Goal: Task Accomplishment & Management: Complete application form

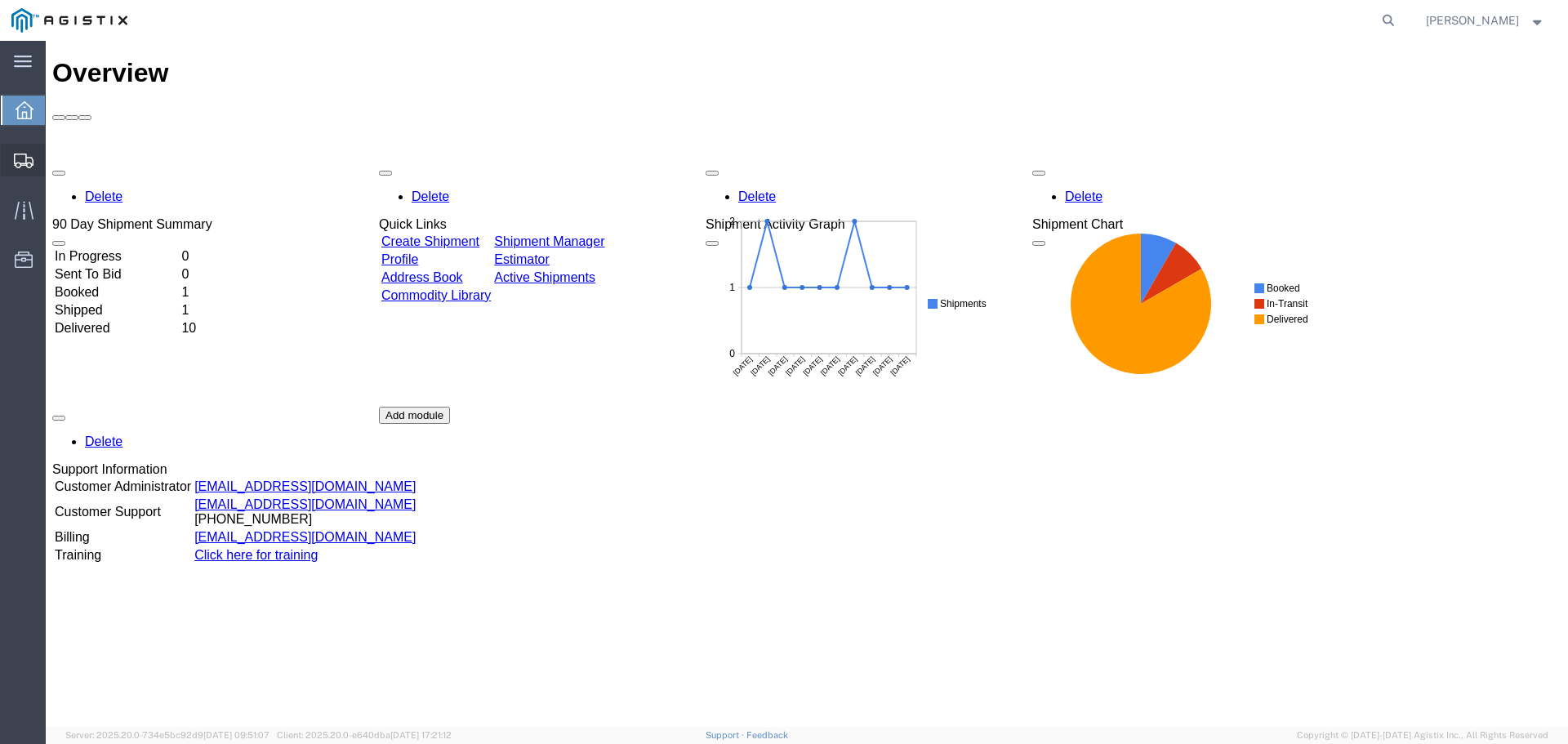
click at [0, 0] on span "Create Shipment" at bounding box center [0, 0] width 0 height 0
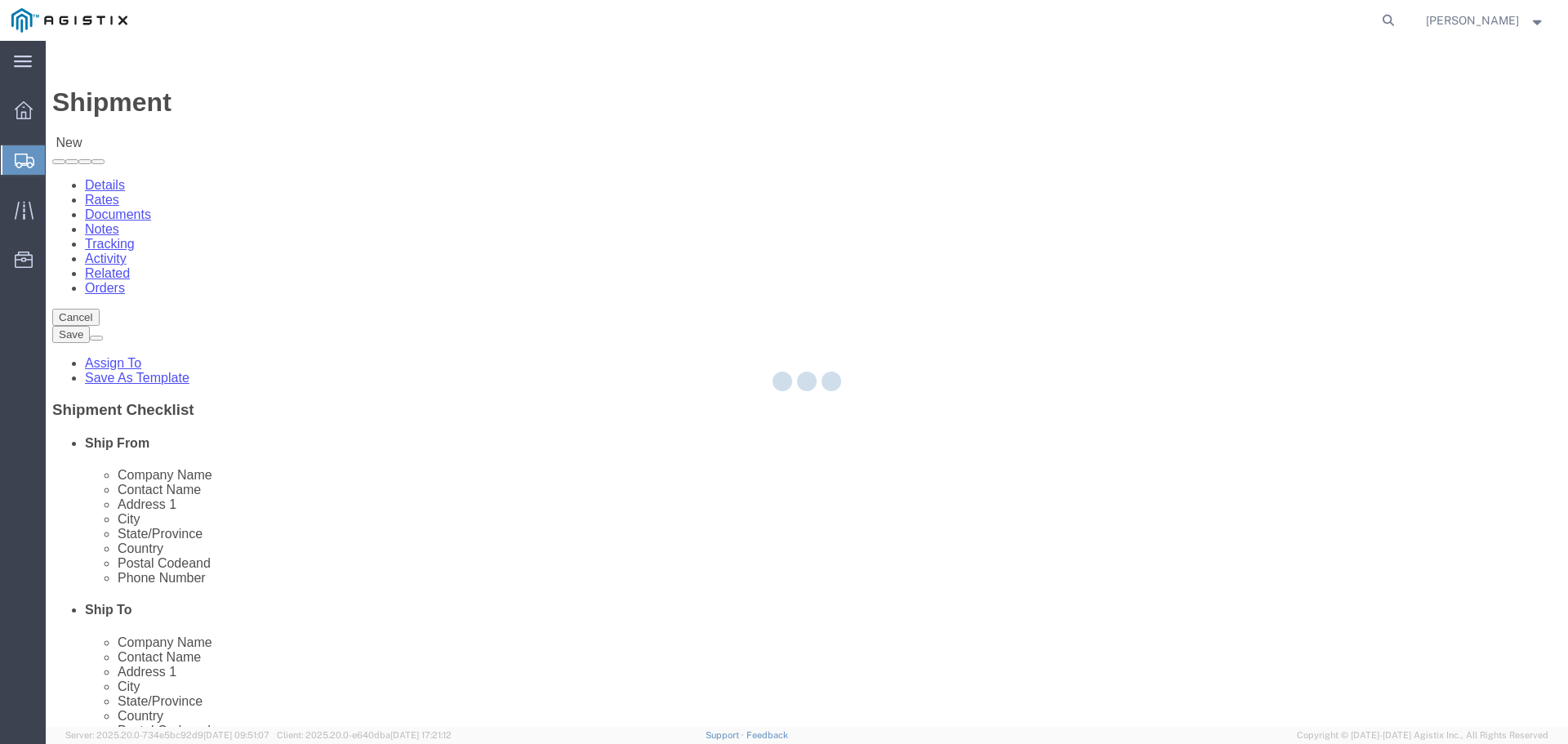
select select
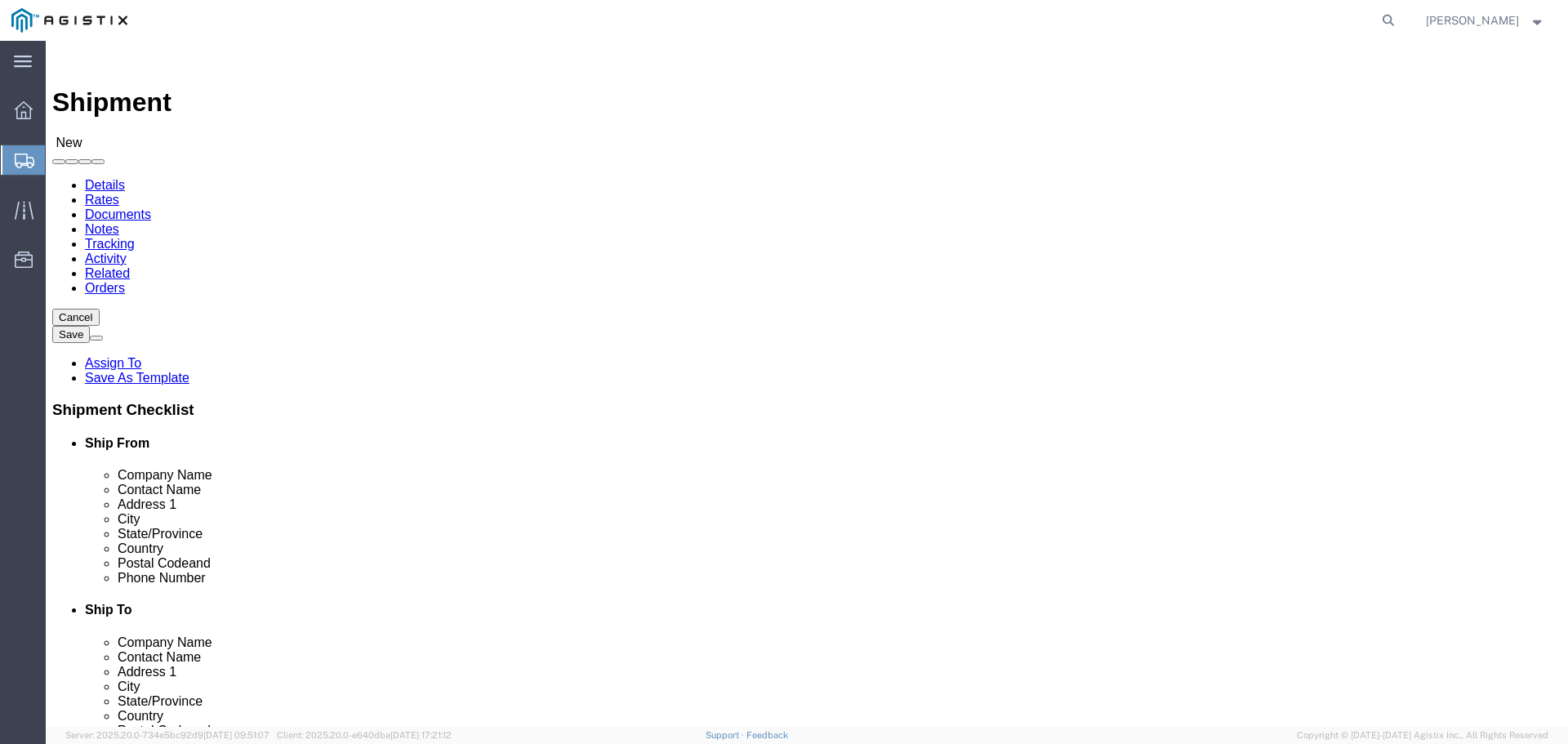
click input "text"
type input "D"
click select "Select PG&E Santos International"
select select "9596"
click select "Select PG&E Santos International"
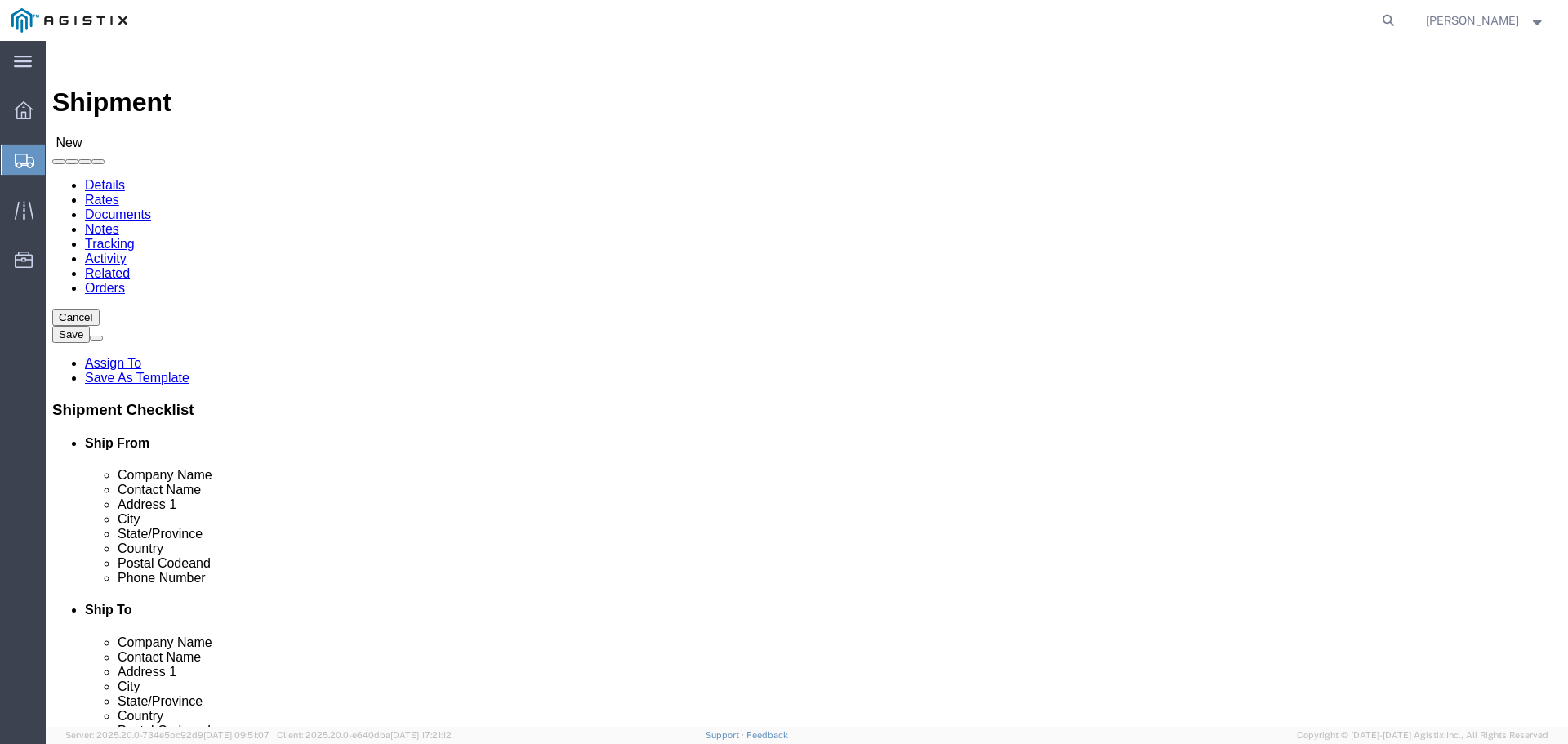
select select
click select "Select All Others Fremont DC Fresno DC Wheatland DC"
select select "23082"
click select "Select All Others Fremont DC Fresno DC Wheatland DC"
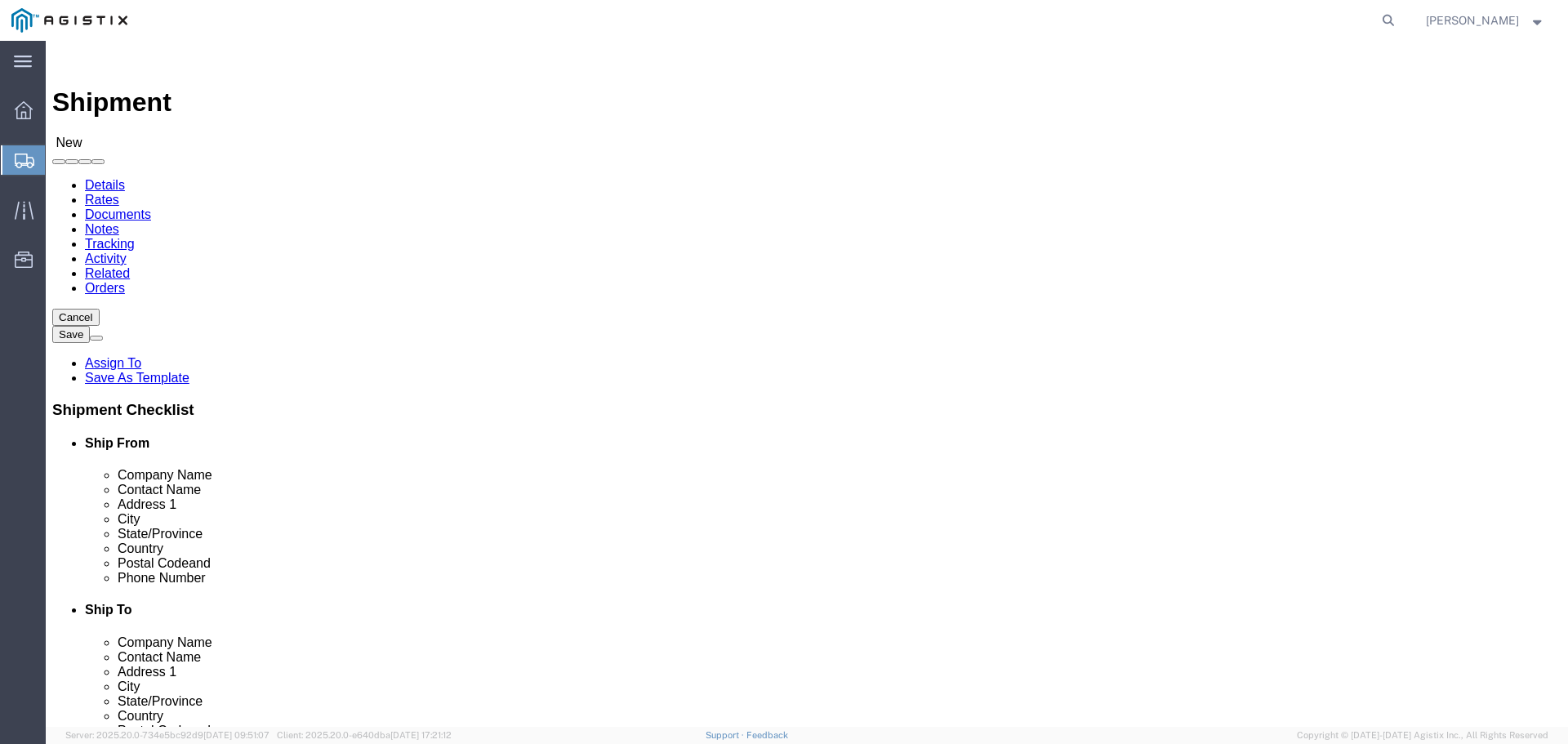
click div "Location My Profile Location (OBSOLETE) BURNEY SC - GC TRAILER (OBSOLETE) BURNE…"
click input "text"
type input "CD"
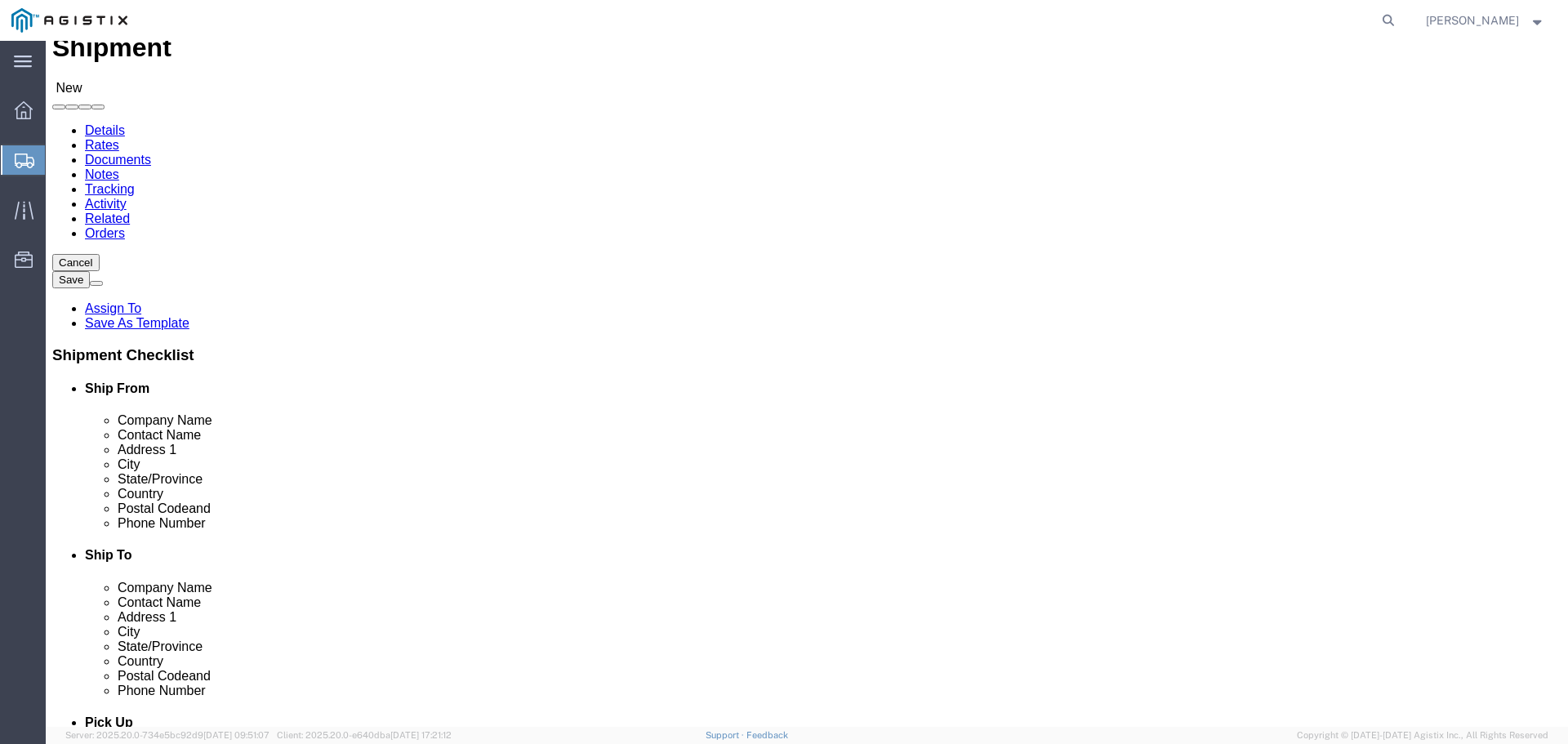
scroll to position [81, 0]
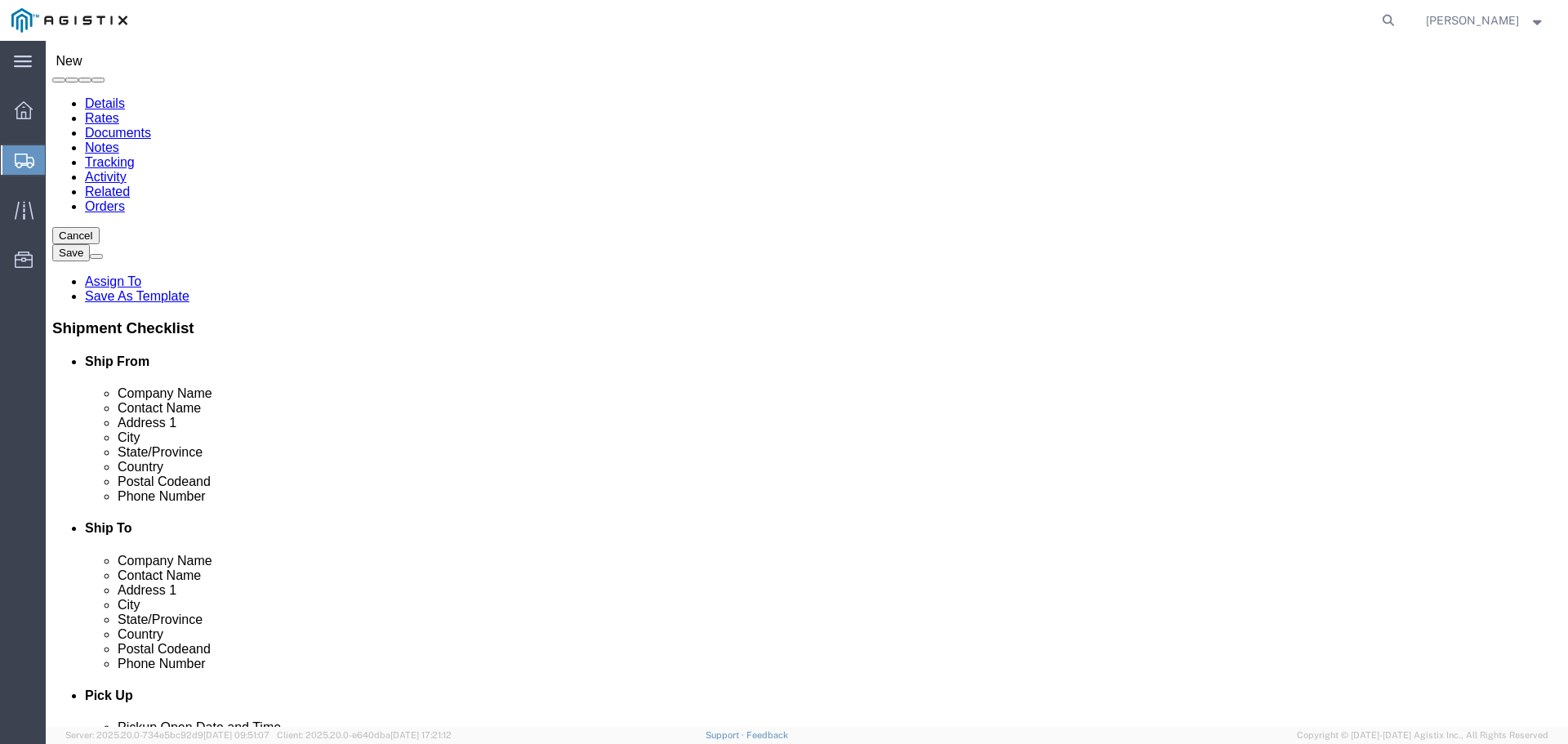
drag, startPoint x: 254, startPoint y: 361, endPoint x: 186, endPoint y: 363, distance: 68.0
click div "Company Name CD"
click select "Select PG&E Santos International"
click input "text"
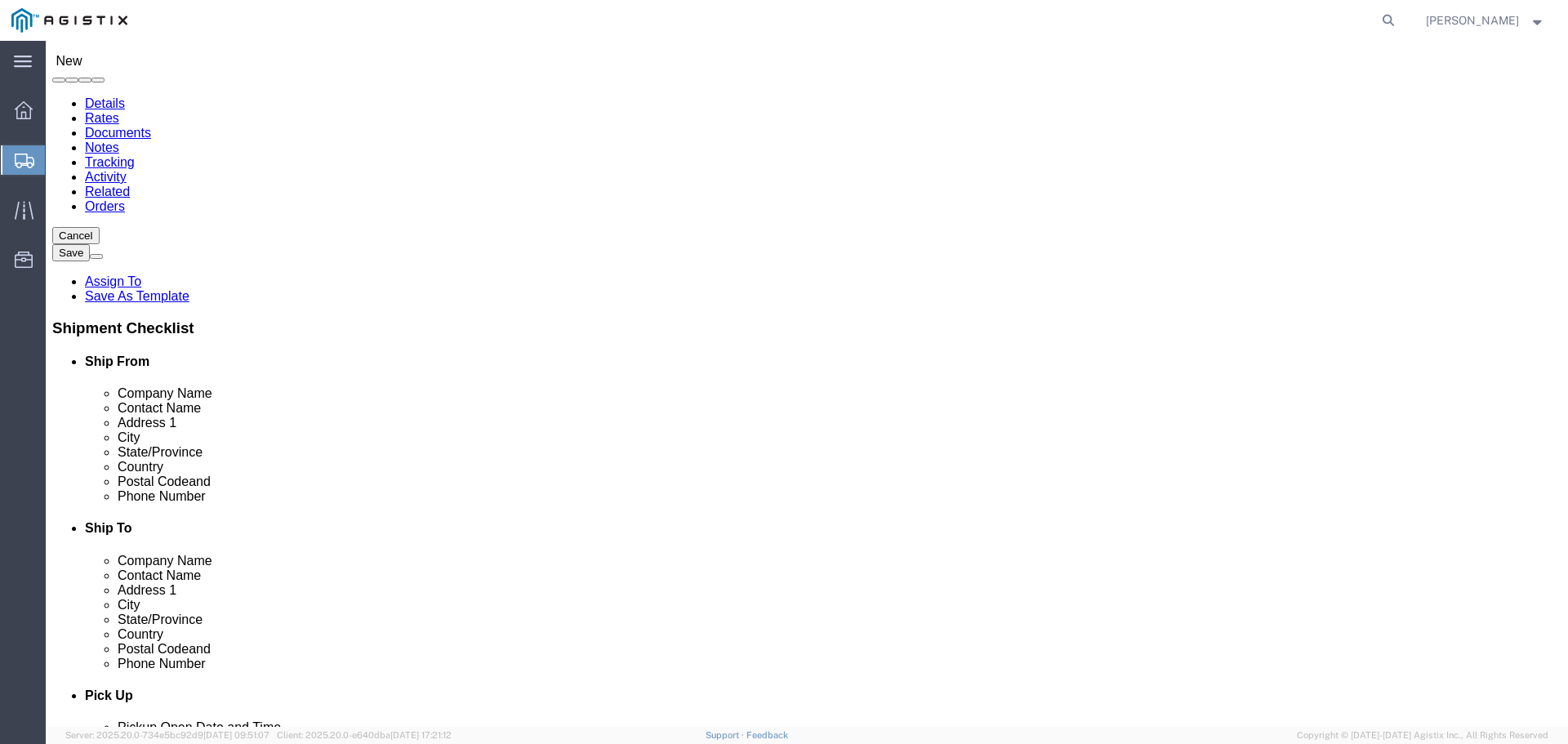
type input "C&D"
click div "- C&D TECHNOLOGIES - (IVAN AMBRIZ) 5801 S 35th St, McAllen, TX, 78503, US"
select select "TX"
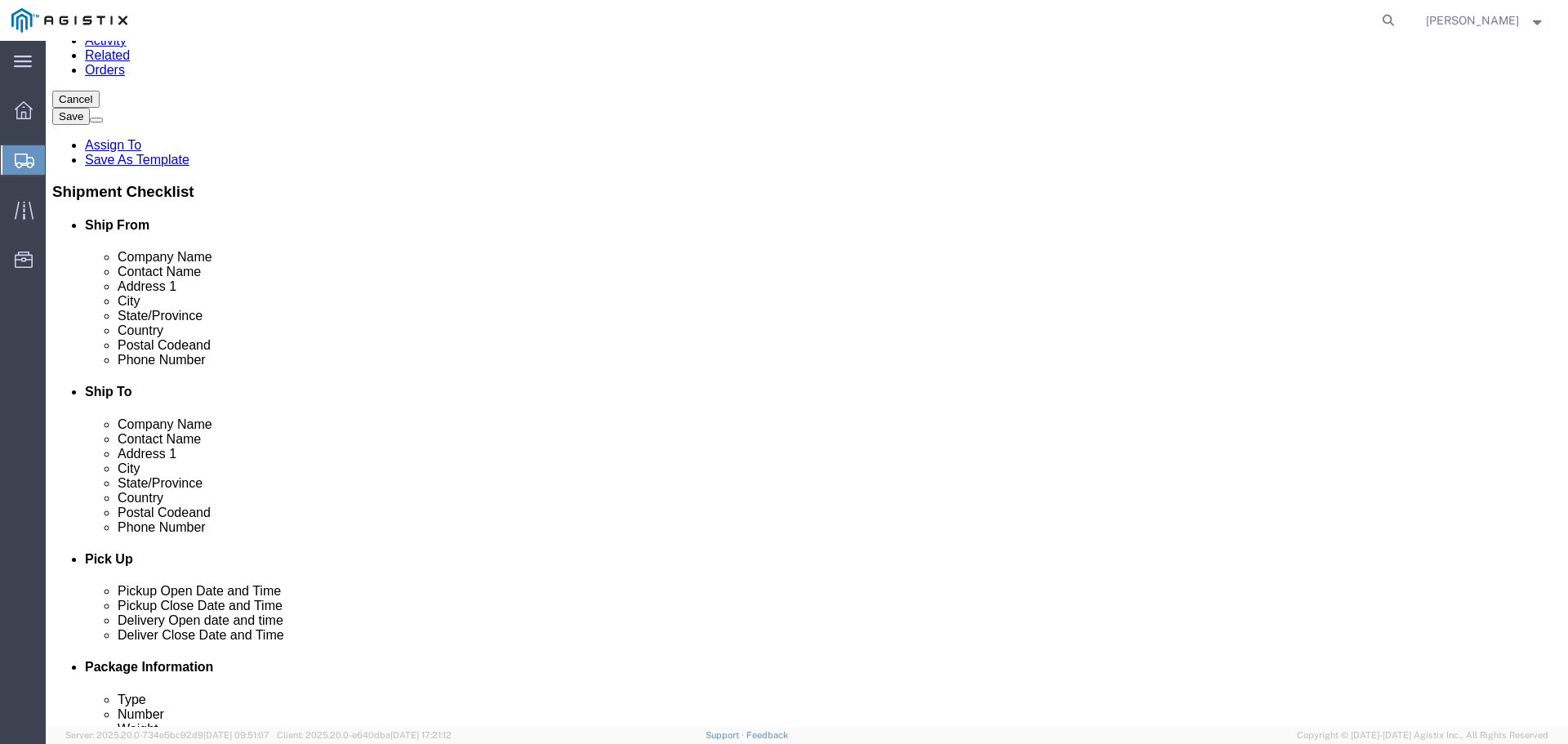
scroll to position [327, 0]
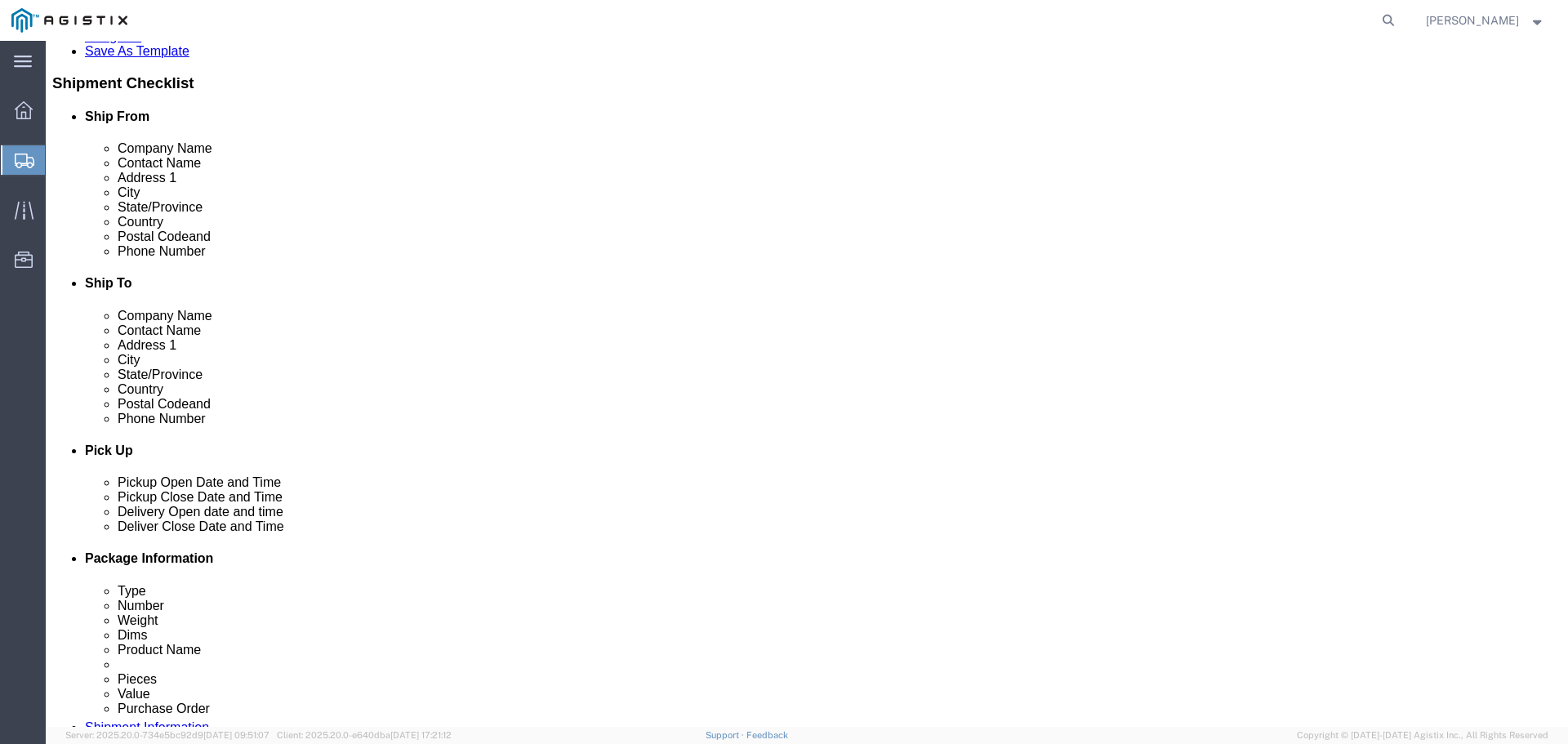
type input "C&D TECHNOLOGIES"
click input "text"
type input "956-627-3007"
click input "text"
type input "DC@SANTOSINTL.COM"
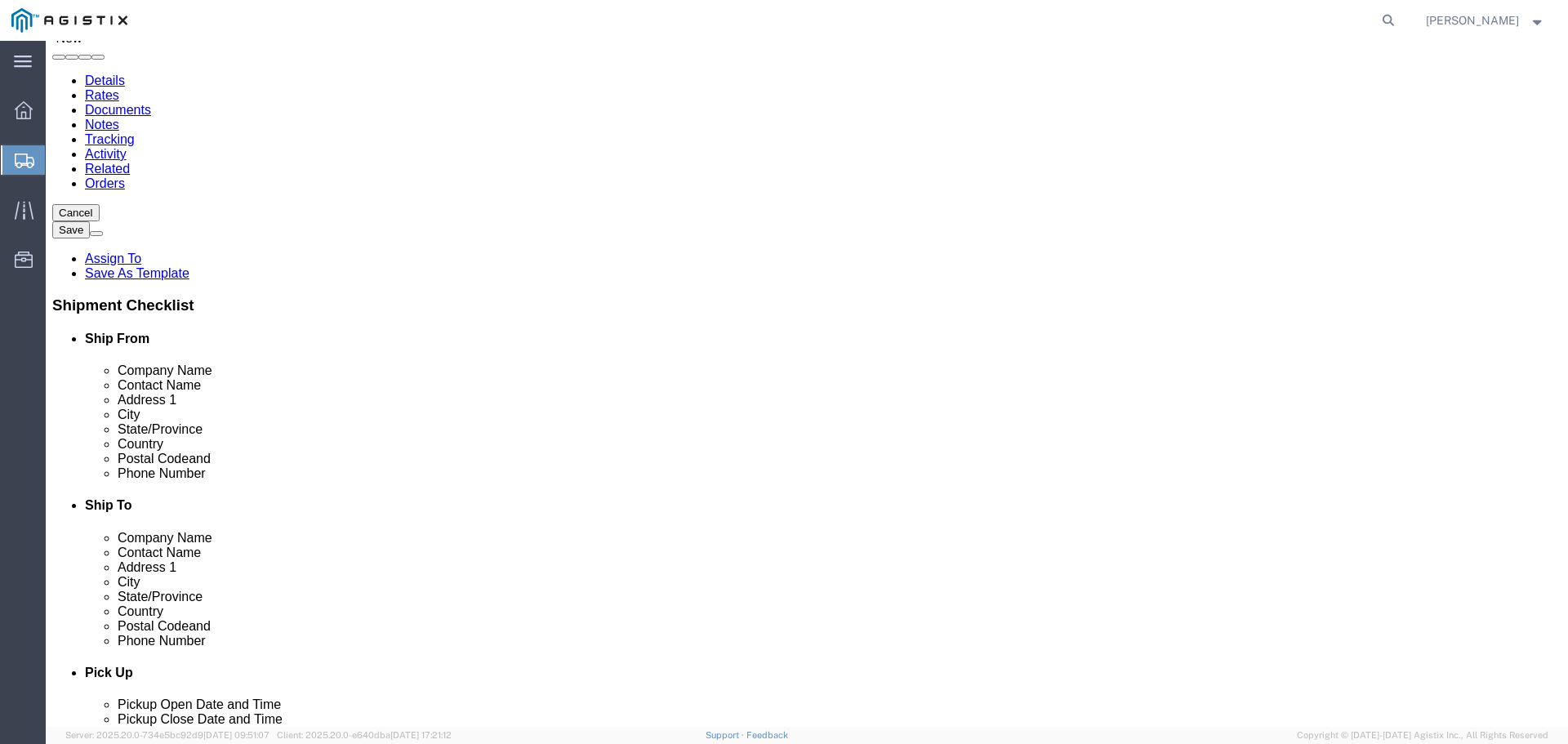
scroll to position [81, 0]
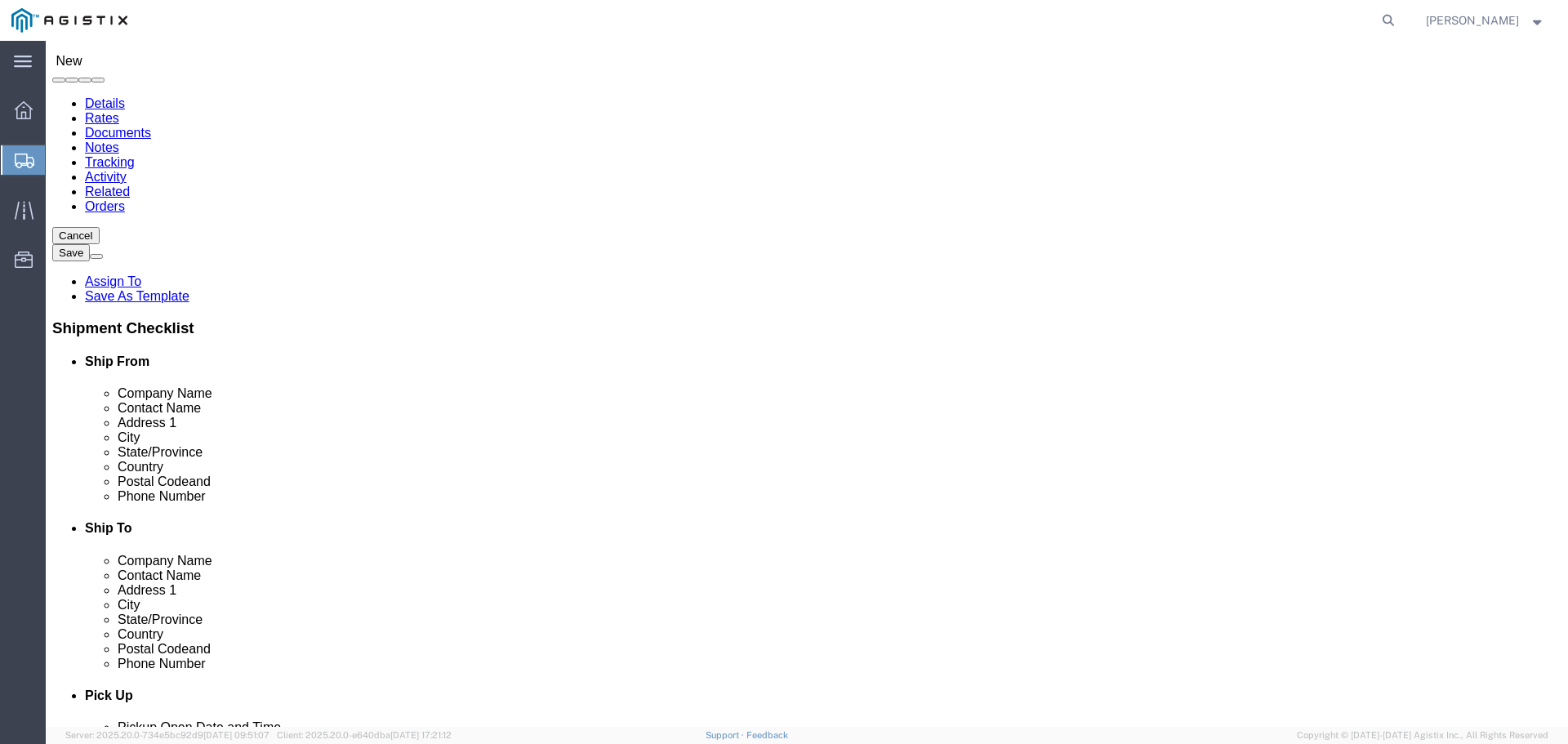
click input "text"
type input "AMERICAN"
click p "- AMERICAN POWER SYSTEMS LLC - (AMERICAN POWER SYSTEMS) 1627 INDUSTRIAL DRIVE, …"
select select "CA"
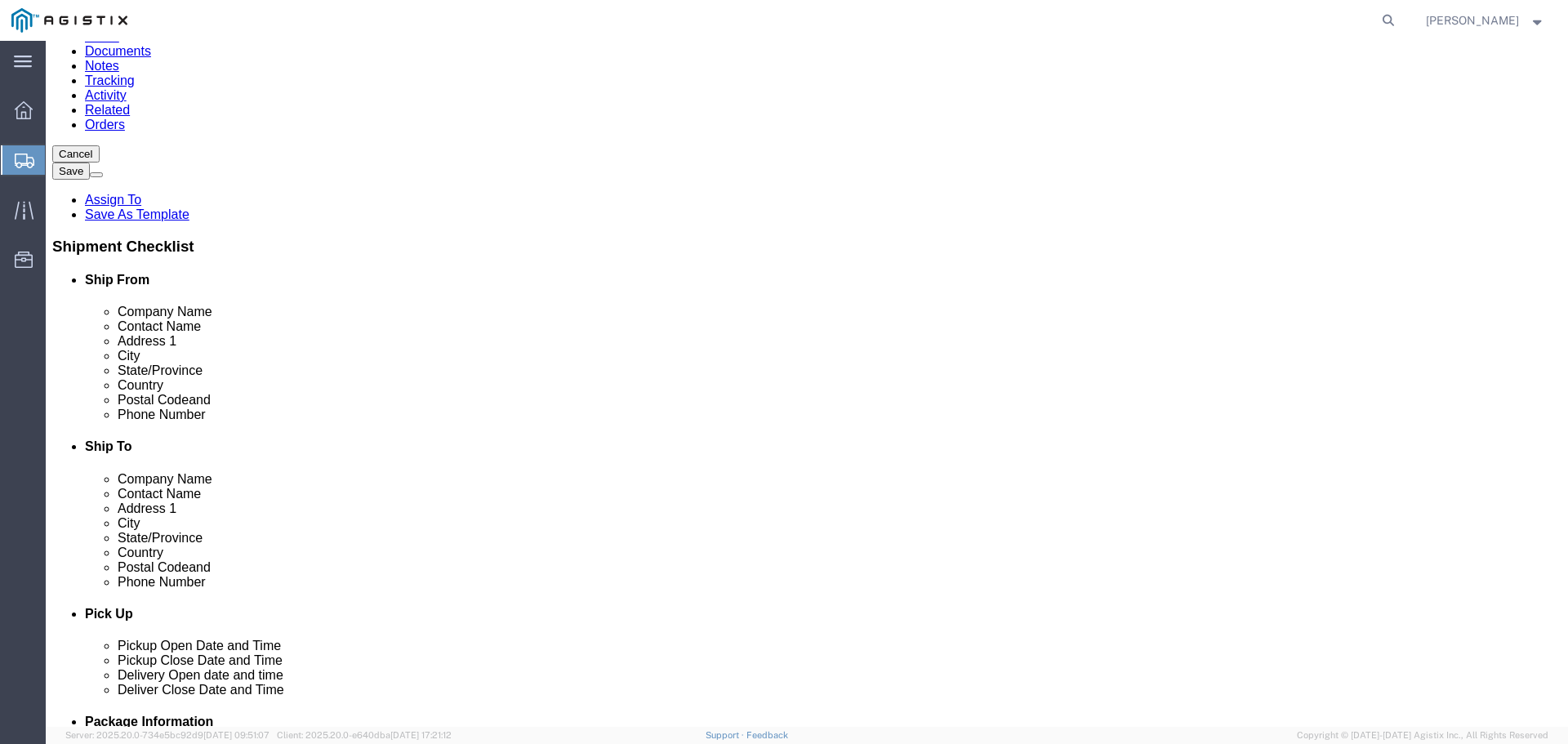
type input "AMERICAN POWER SYSTEMS LLC"
click input "text"
type input "209-467-8999"
click input "text"
click div "ADDITIONAL INFORMATION"
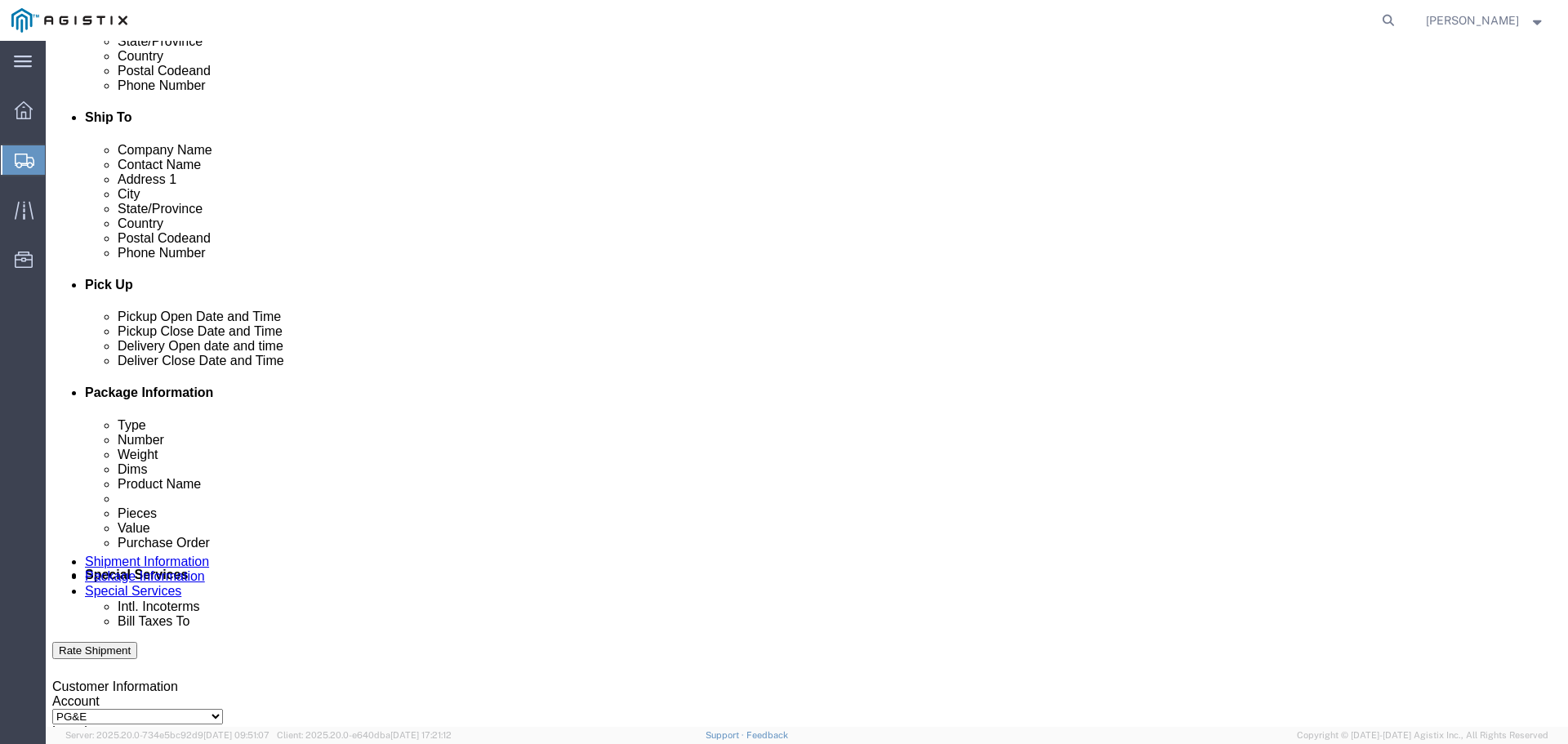
scroll to position [572, 0]
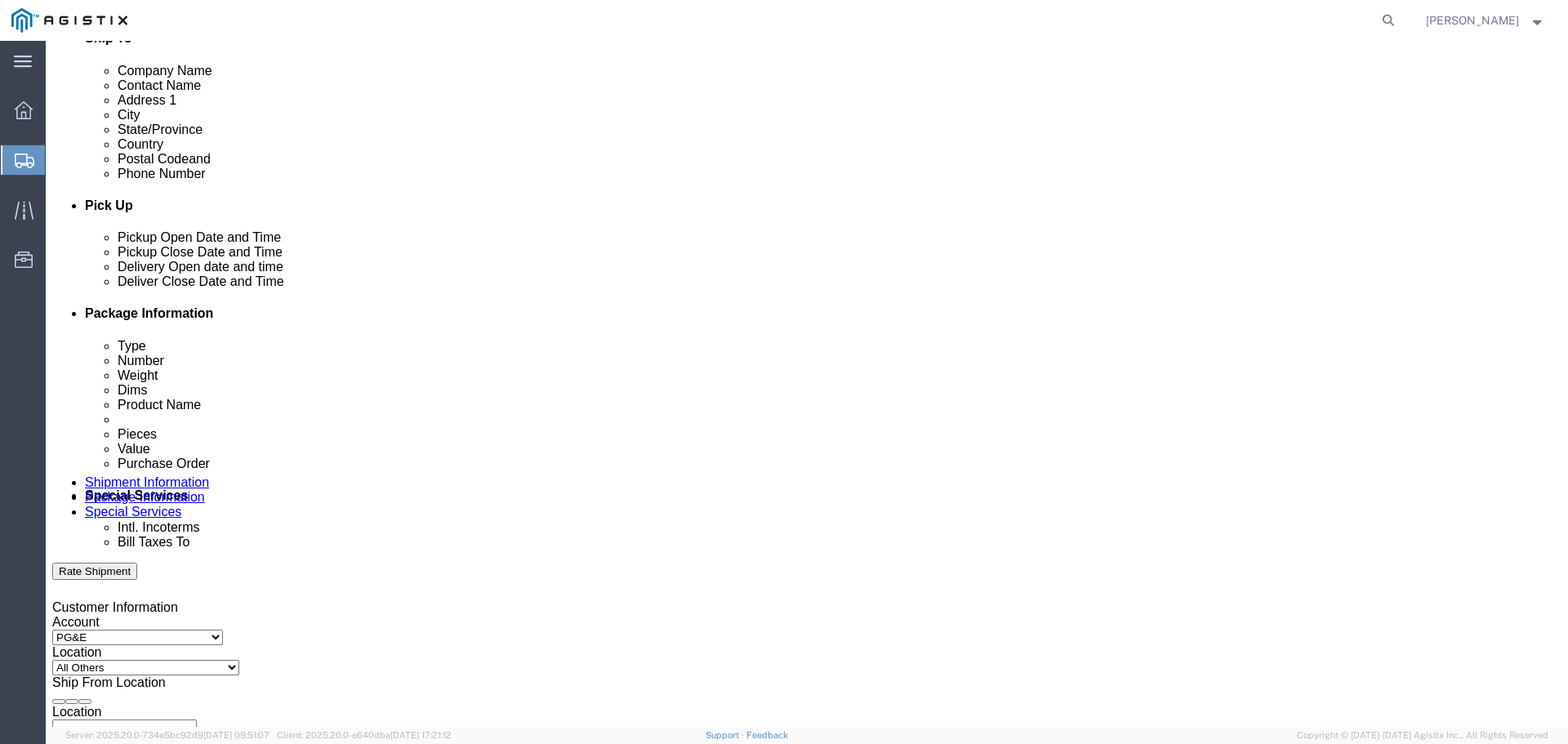
click div
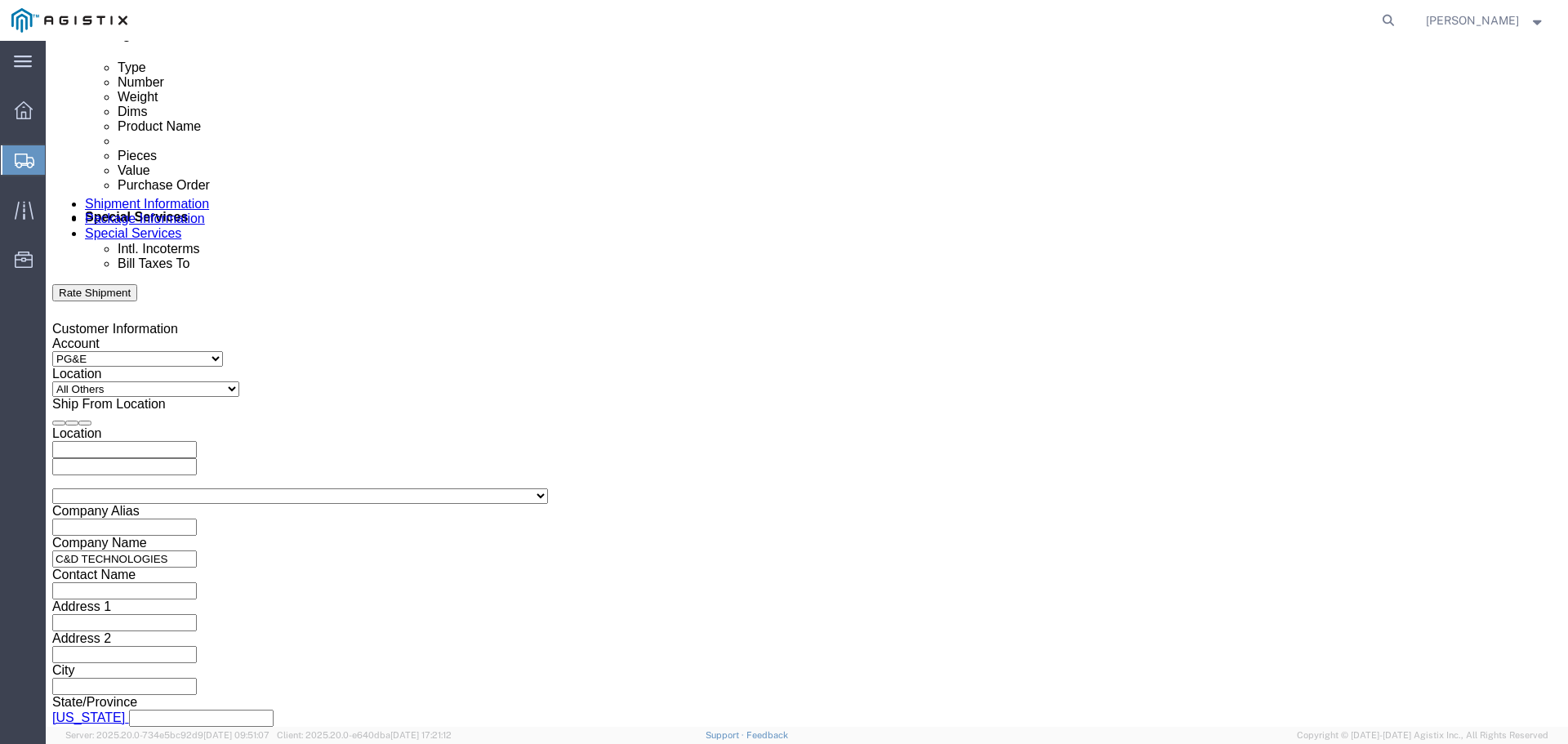
click input "3:00 PM"
click div "Open Time 8:00 PM"
click input "8:00 PM"
type input "8:00 AM"
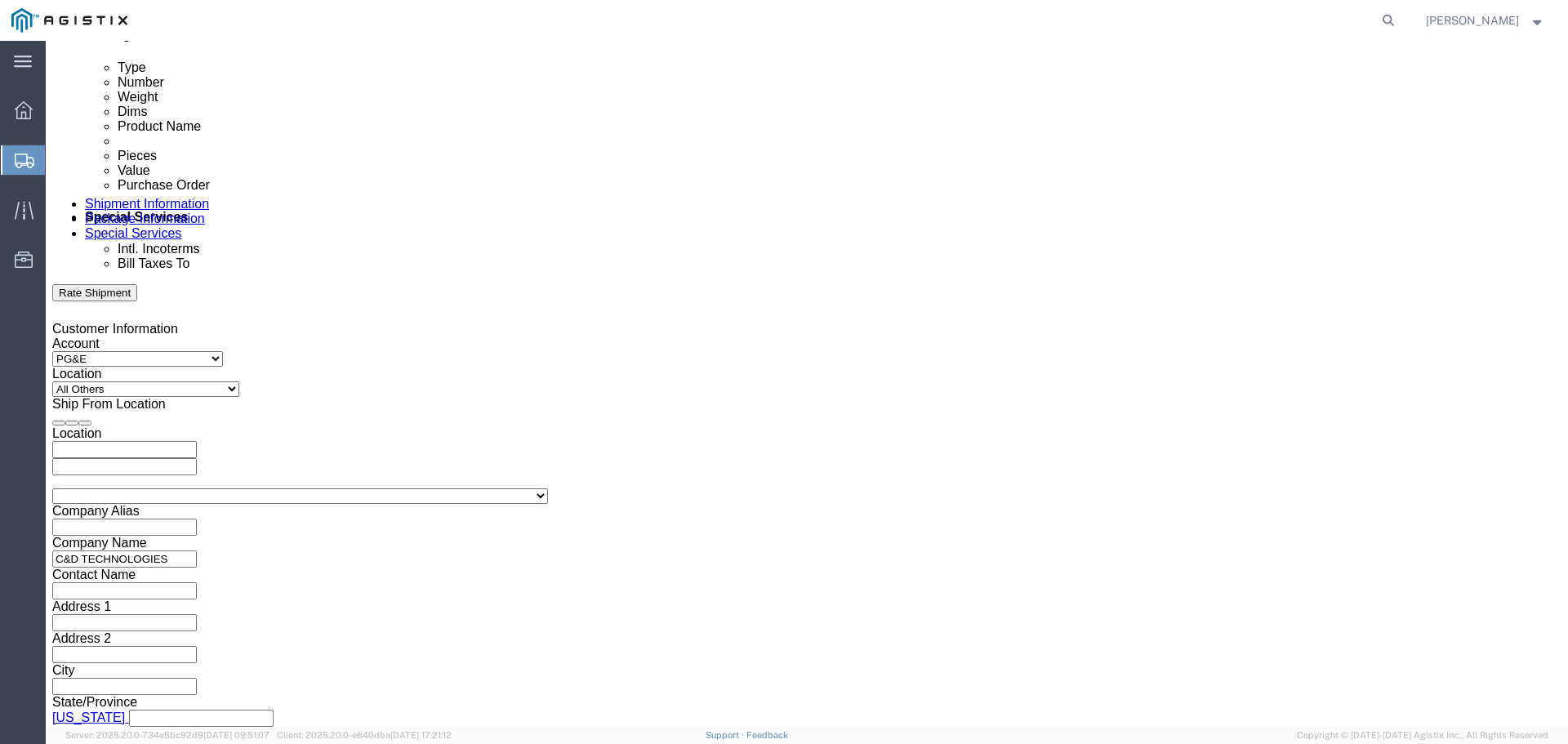
click button "Apply"
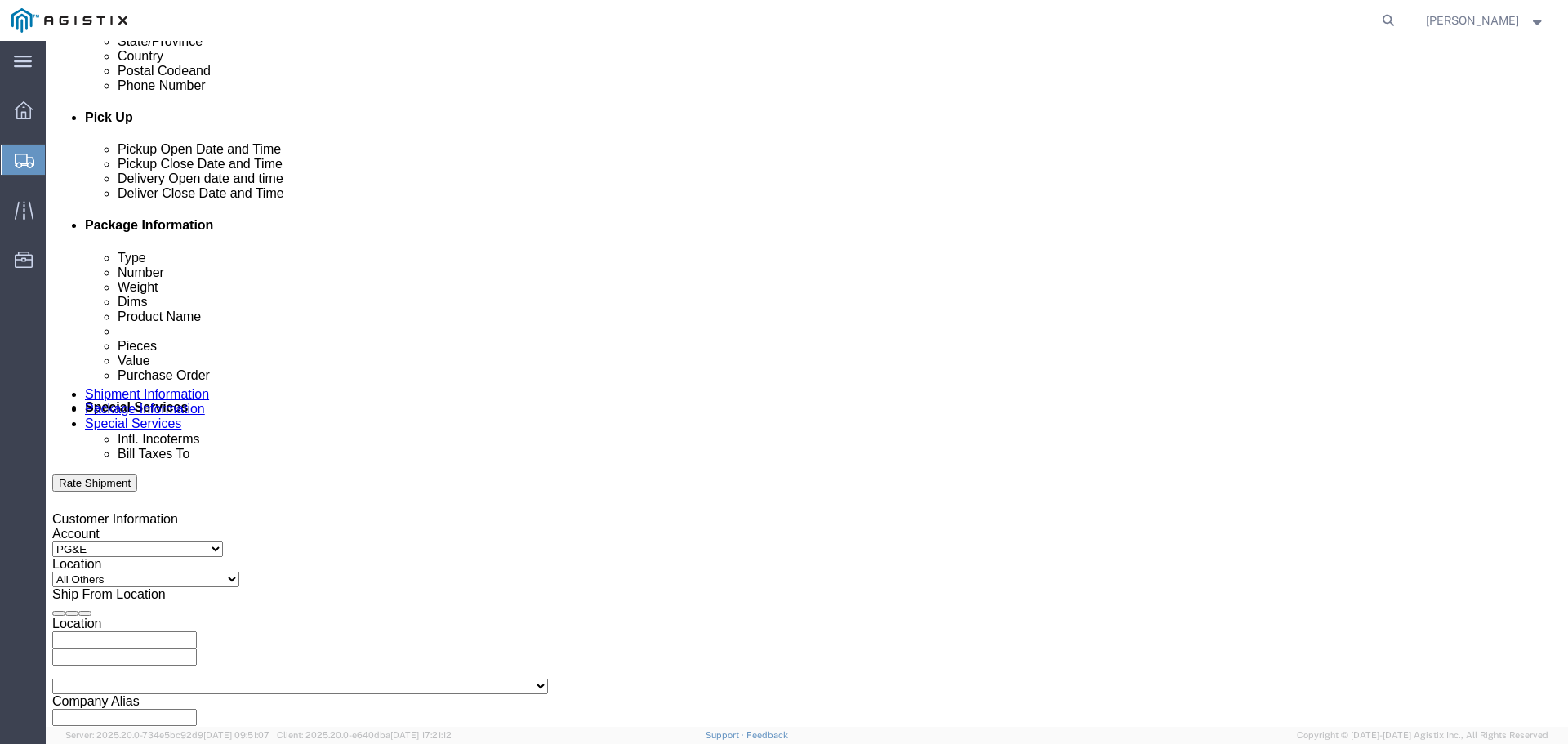
scroll to position [523, 0]
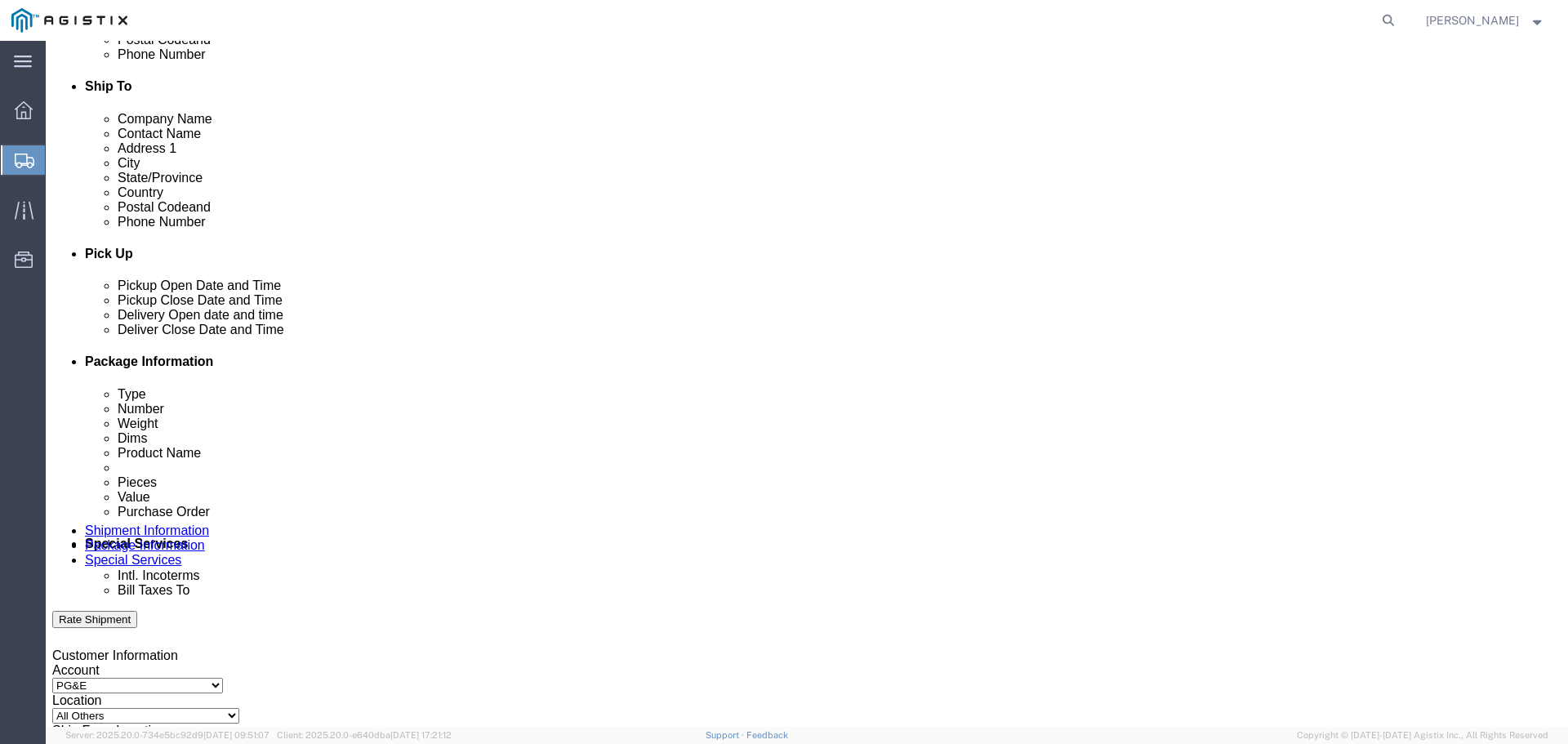
click div
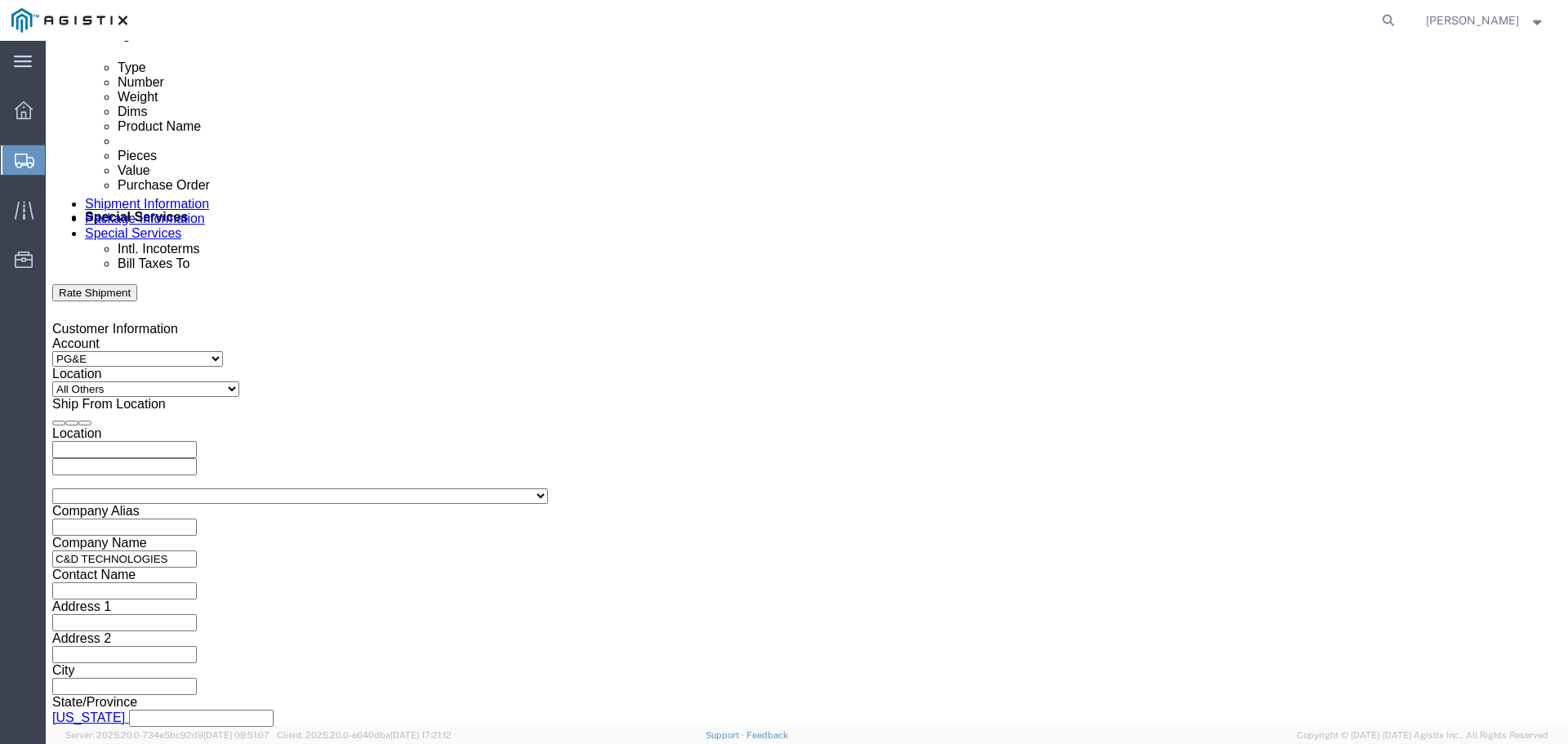
click input "9:00 AM"
type input "2:00 PM"
click button "Apply"
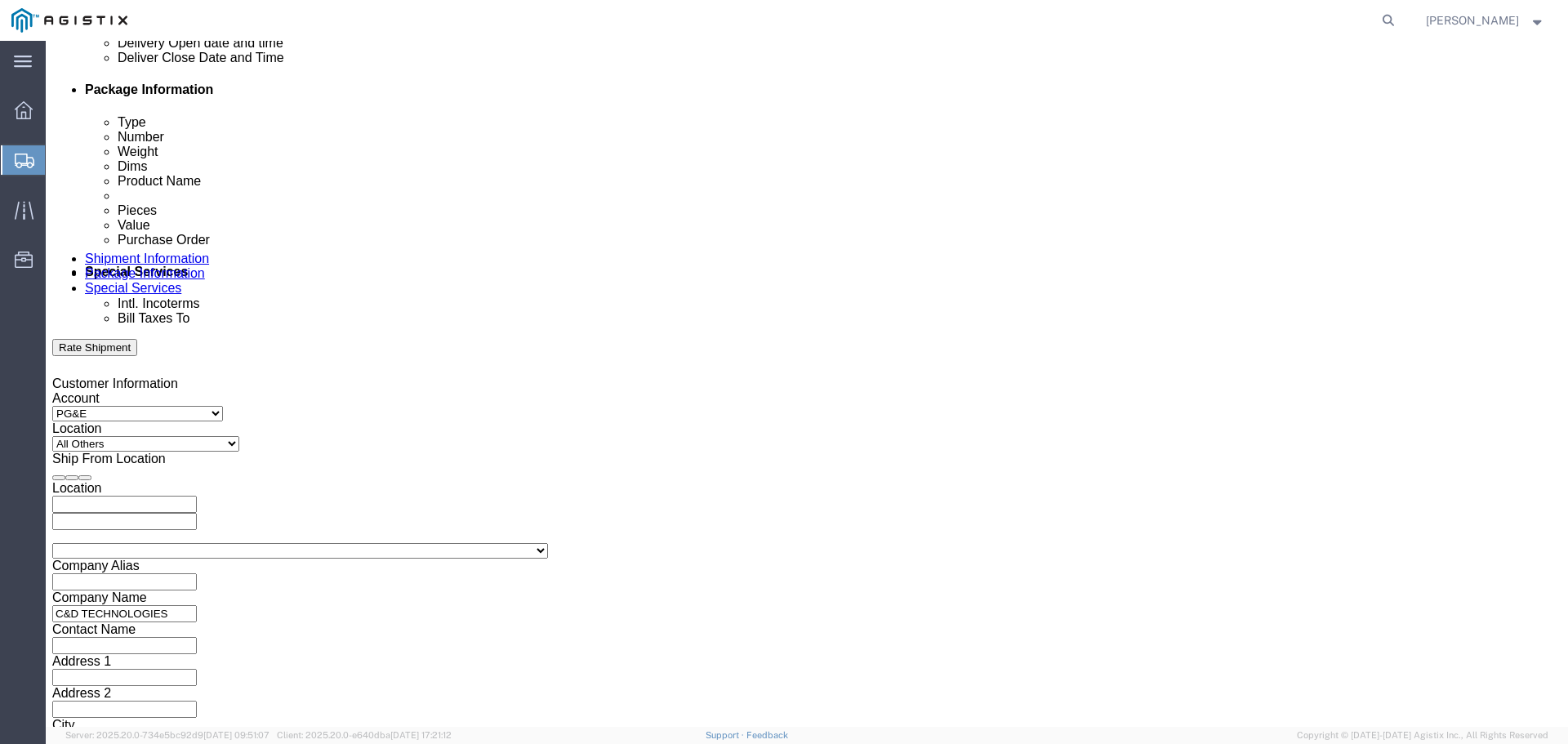
scroll to position [687, 0]
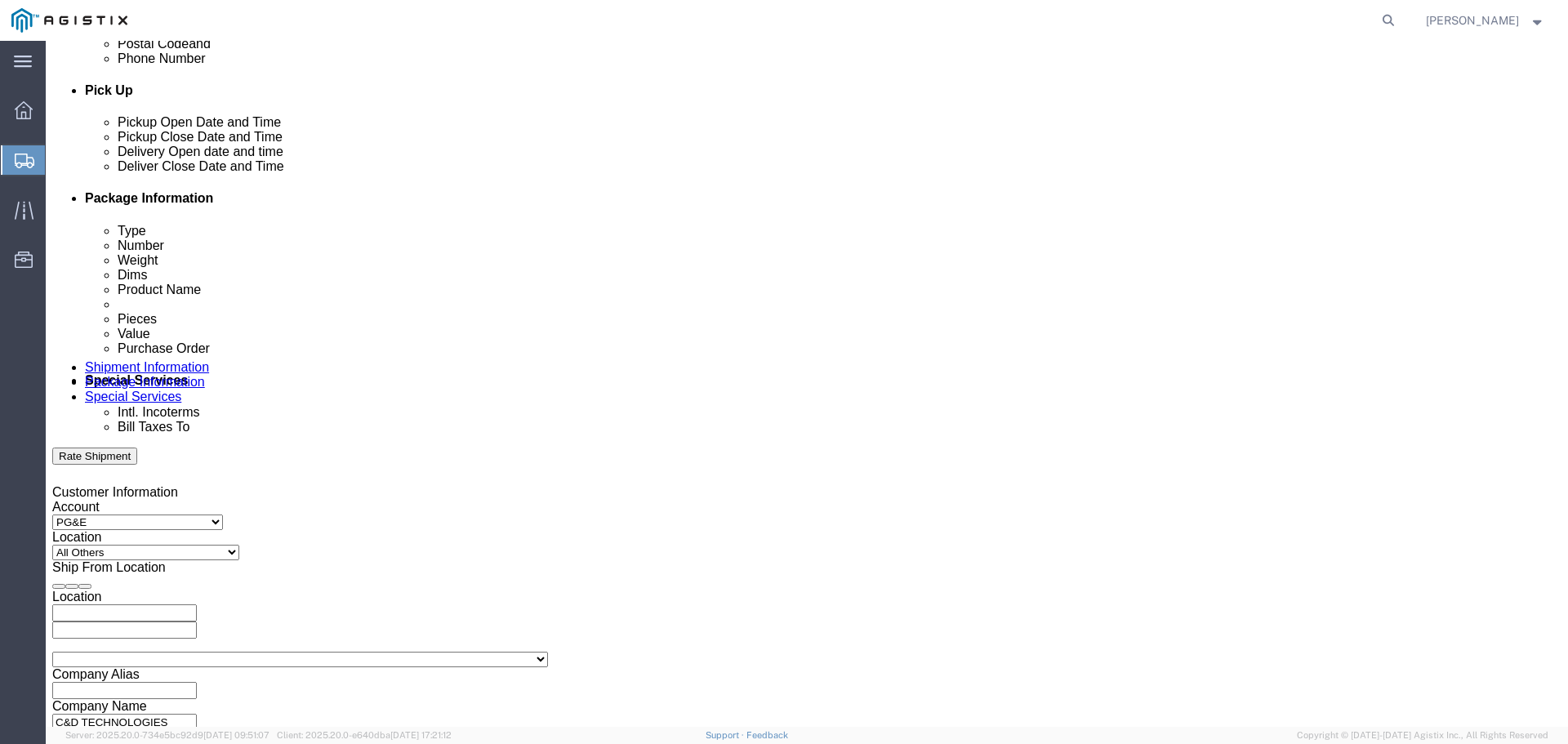
click input "text"
type input "2701202216"
select select "ORDERNUM"
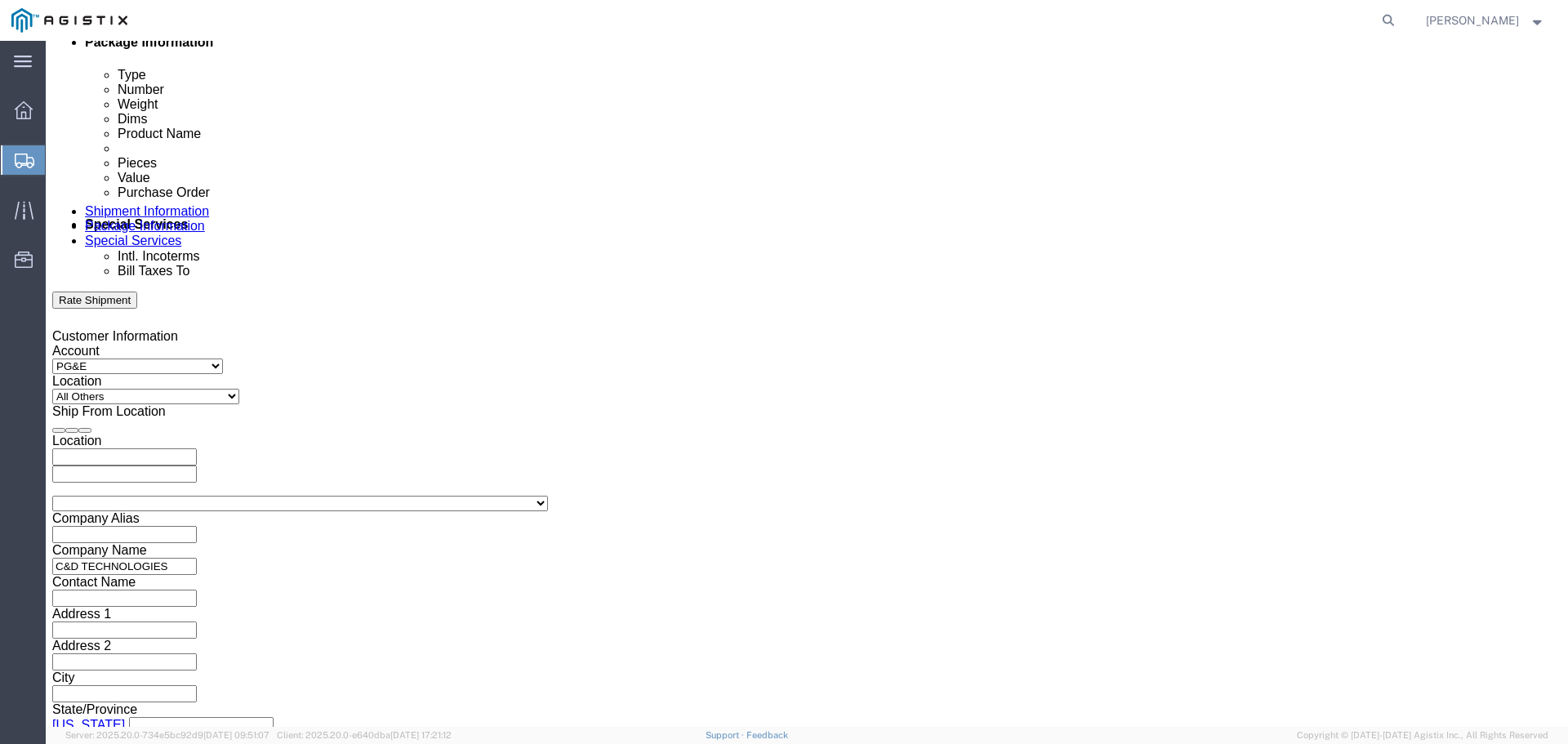
scroll to position [850, 0]
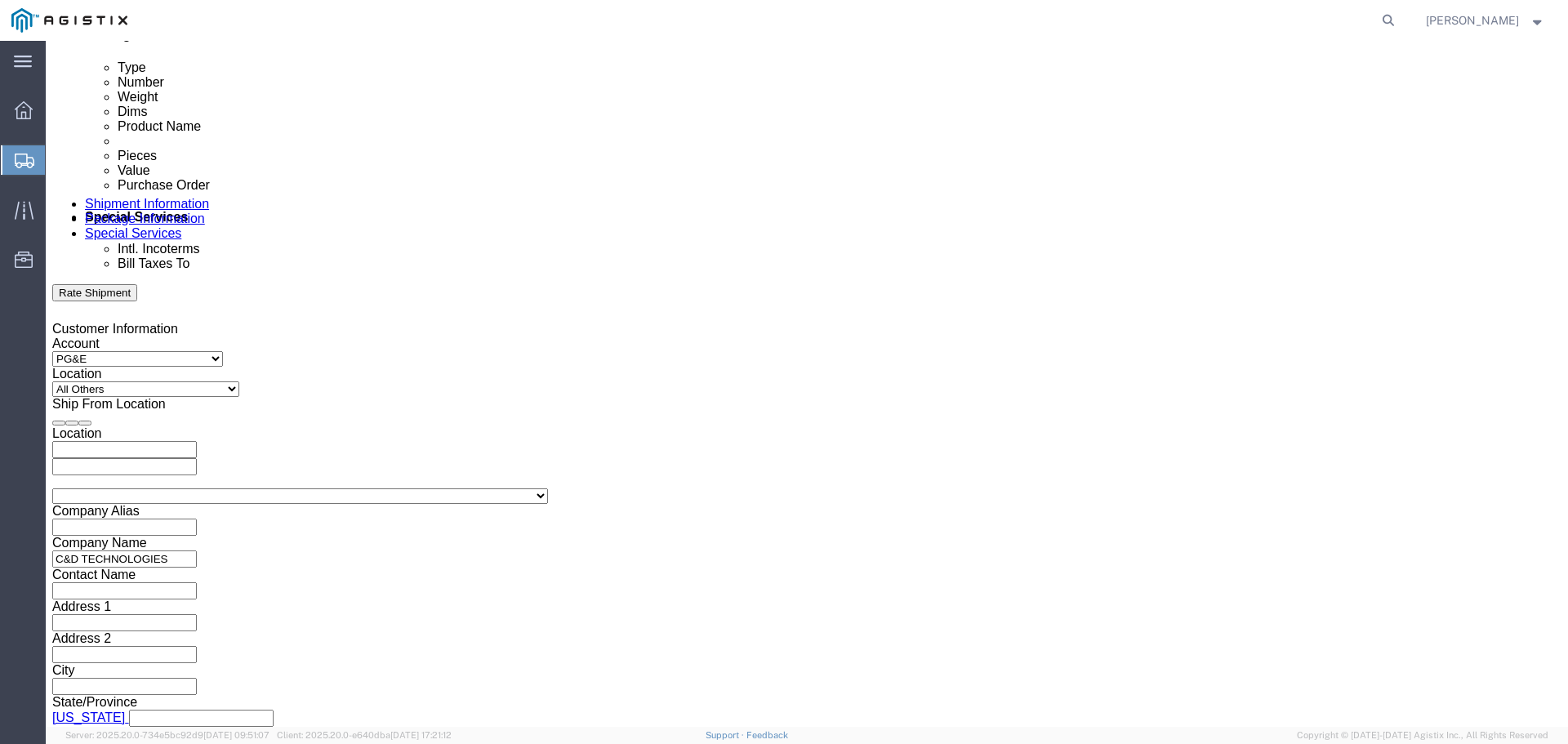
type input "60018117"
click button "Continue"
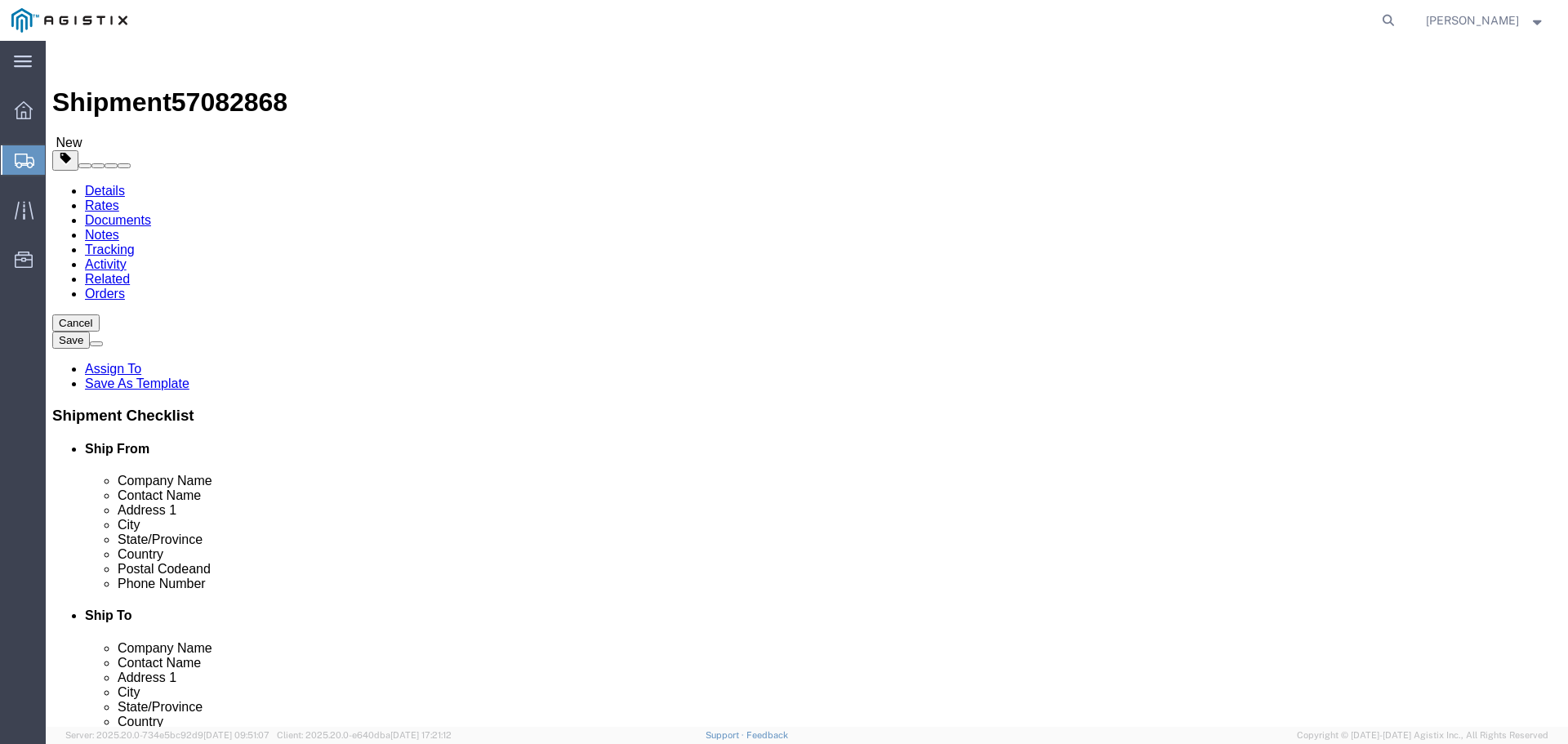
click select "Select Bulk Bundle(s) Cardboard Box(es) Carton(s) Crate(s) Drum(s) (Fiberboard)…"
select select "PSNS"
click select "Select Bulk Bundle(s) Cardboard Box(es) Carton(s) Crate(s) Drum(s) (Fiberboard)…"
click input "text"
type input "1"
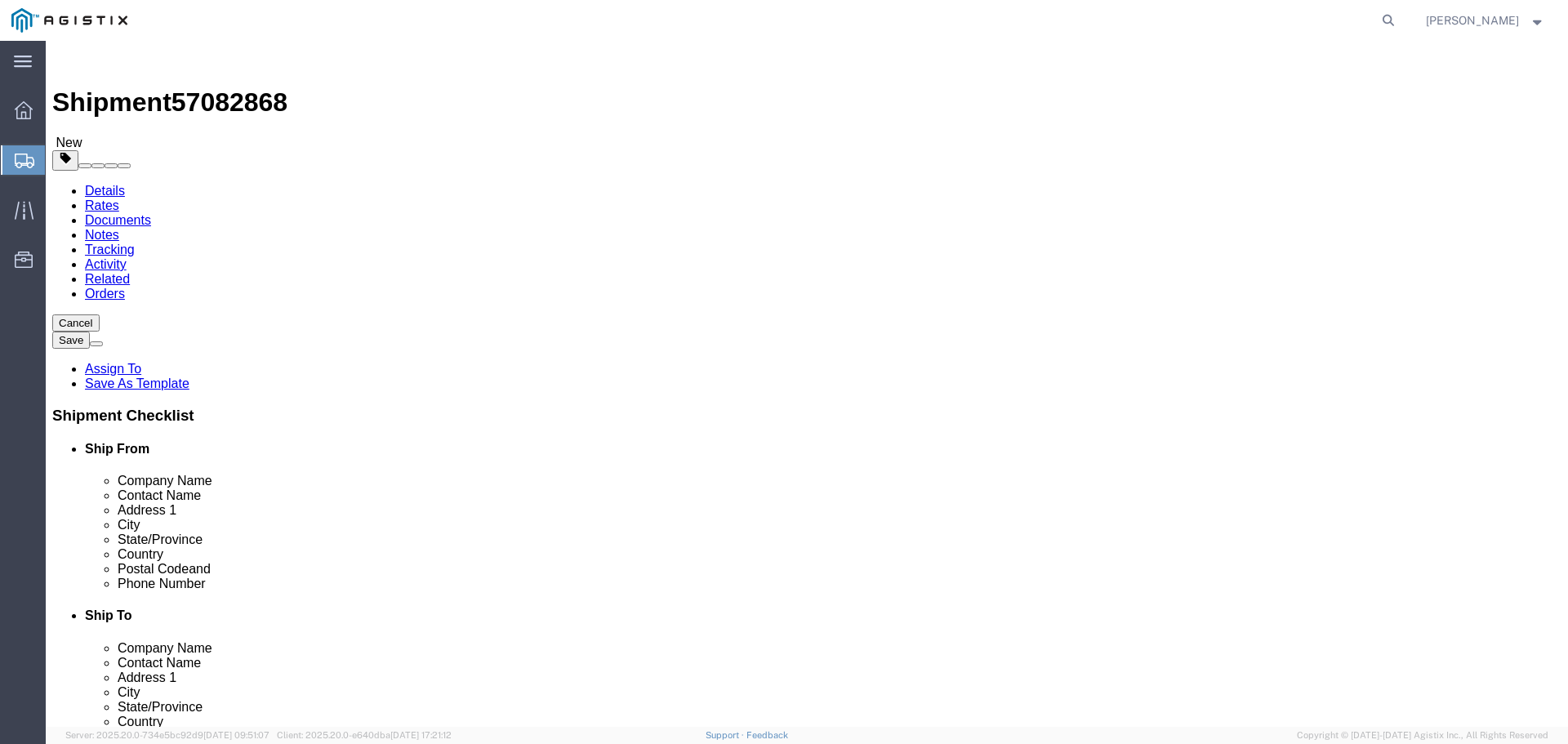
type input "2"
click input "text"
type input "62"
type input "30"
type input "52"
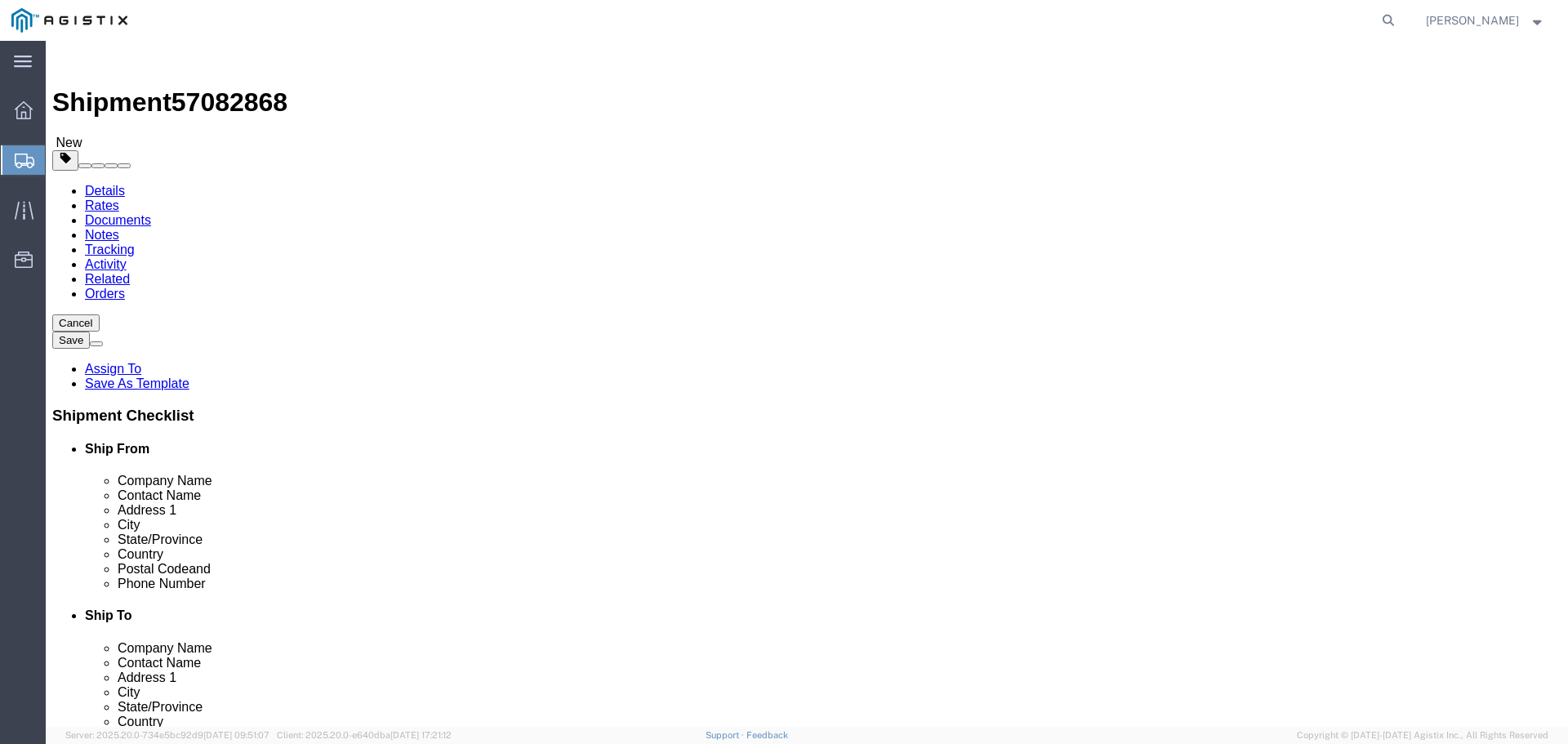
click link "Add Content"
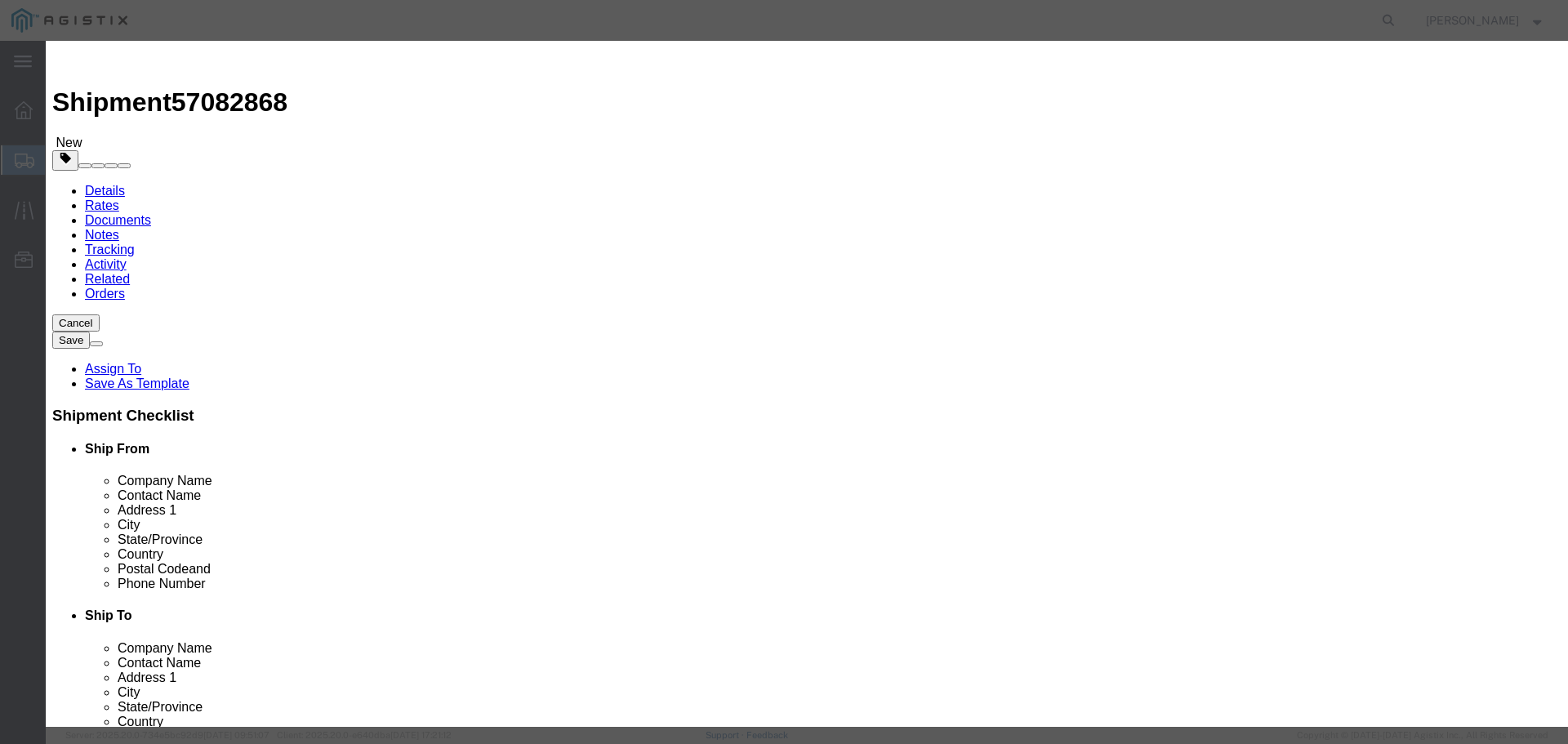
click input "text"
type input "BATTERIES, WET, NON SPILLABLE, ELECTRIC STORAGE, NOT REGULATED CLASS 60"
drag, startPoint x: 508, startPoint y: 162, endPoint x: 448, endPoint y: 162, distance: 60.0
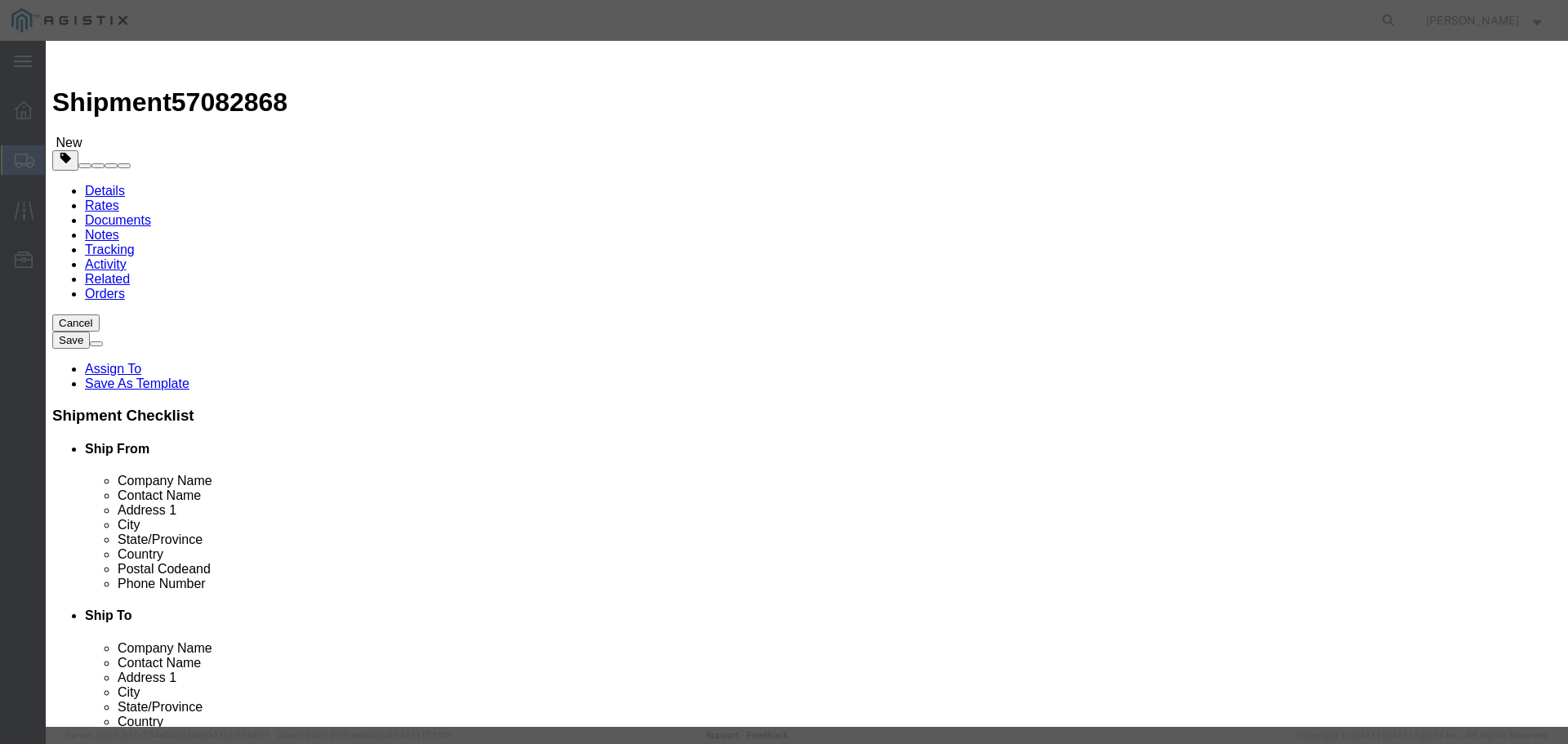
click div "Pieces 0 Select Bag Barrels 100Board Feet Bottle Box Blister Pack Carats Can Ca…"
click textarea
type textarea "BATTERIES, WET, NON SPILLABLE, ELECTRIC STORAGE, NOT REGULATED, CLASS 60"
drag, startPoint x: 502, startPoint y: 156, endPoint x: 464, endPoint y: 156, distance: 38.0
click div "Pieces 0 Select Bag Barrels 100Board Feet Bottle Box Blister Pack Carats Can Ca…"
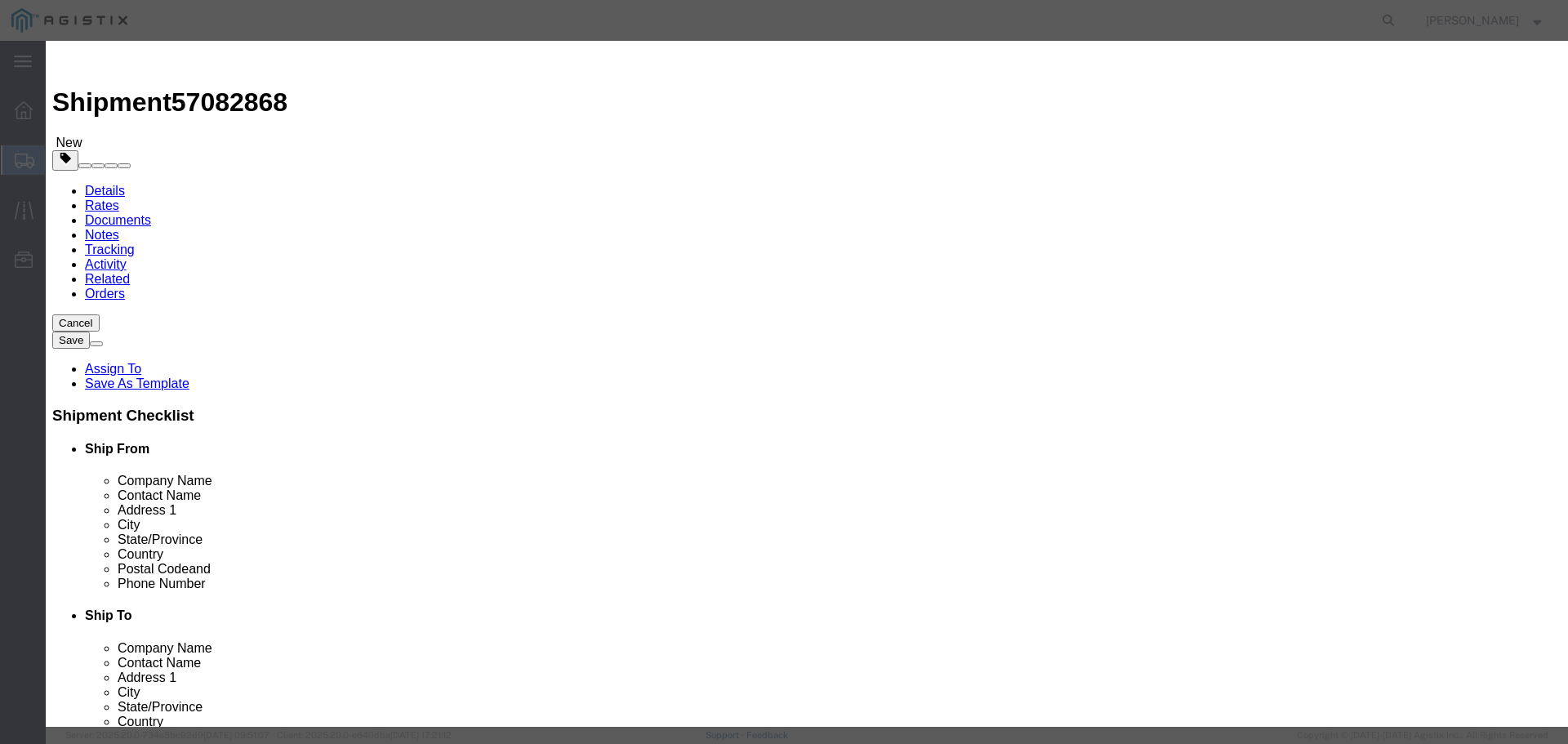
type input "2"
click input "text"
paste input "$7,928.06"
click input "$7,928.06"
type input "7928.06"
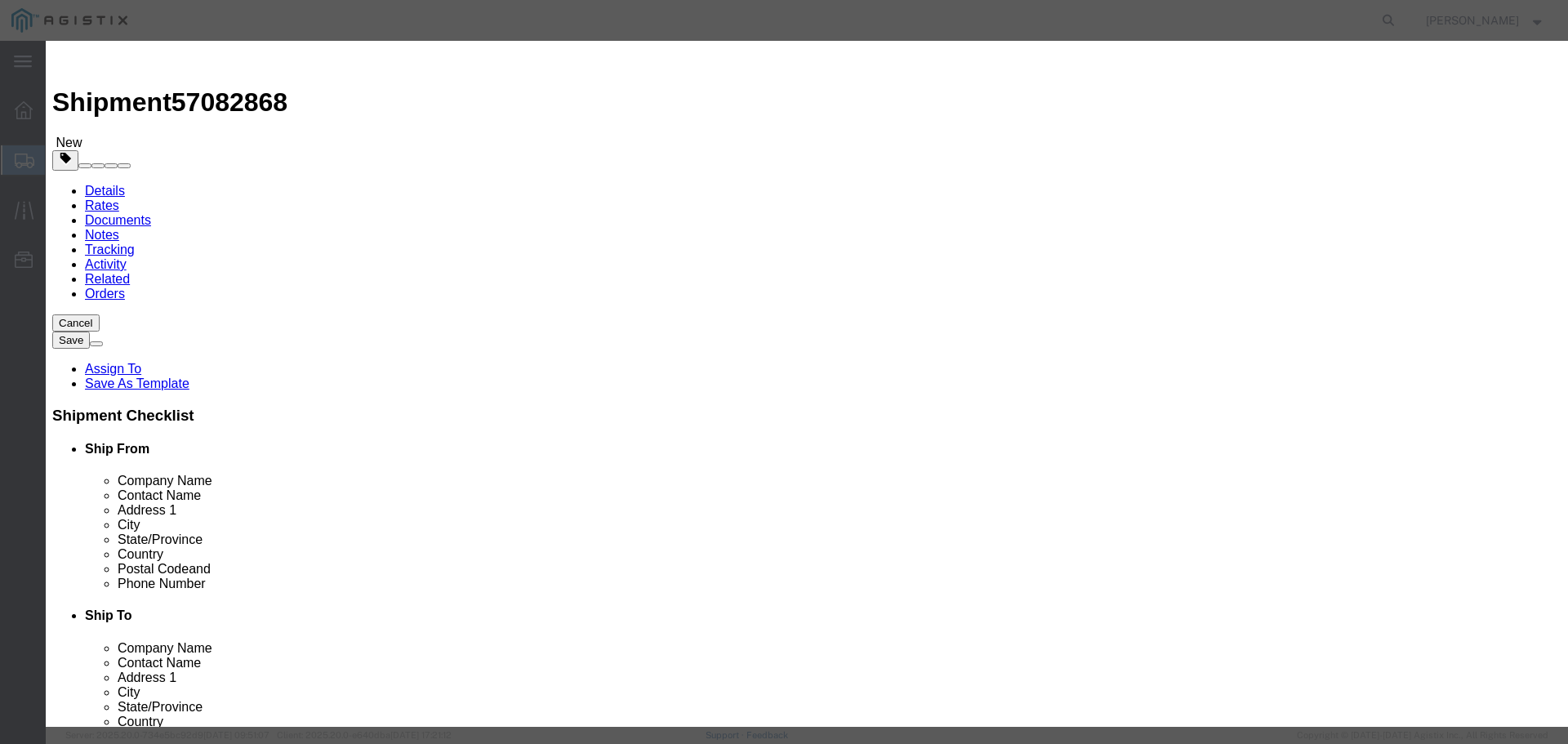
click select "Select 50 55 60 65 70 85 92.5 100 125 175 250 300 400"
select select "60"
click select "Select 50 55 60 65 70 85 92.5 100 125 175 250 300 400"
drag, startPoint x: 1154, startPoint y: 141, endPoint x: 906, endPoint y: 102, distance: 251.0
click div "Commodity library Product Name BATTERIES, WET, NON SPILLABLE, ELECTRIC STORAGE,…"
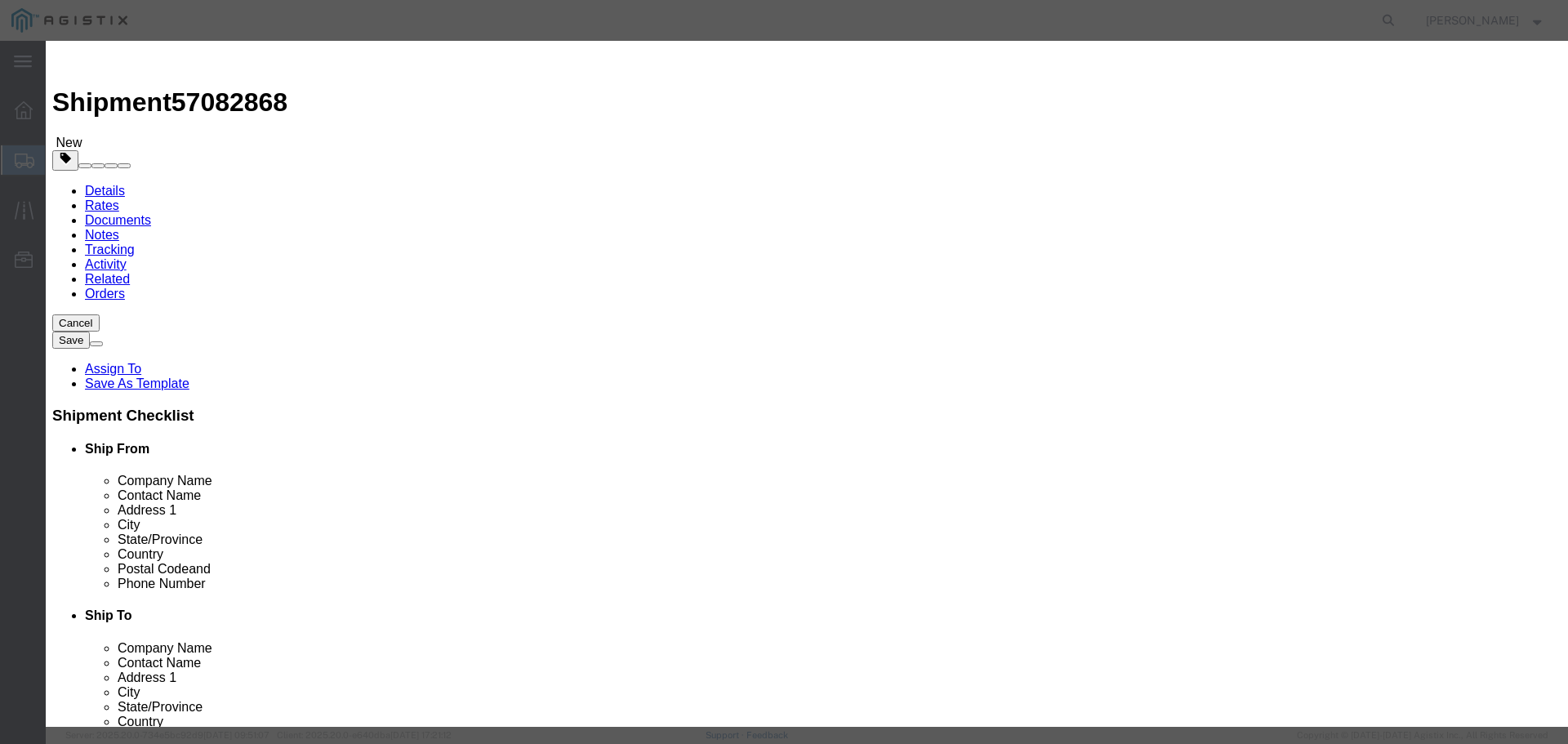
click button "Save & Close"
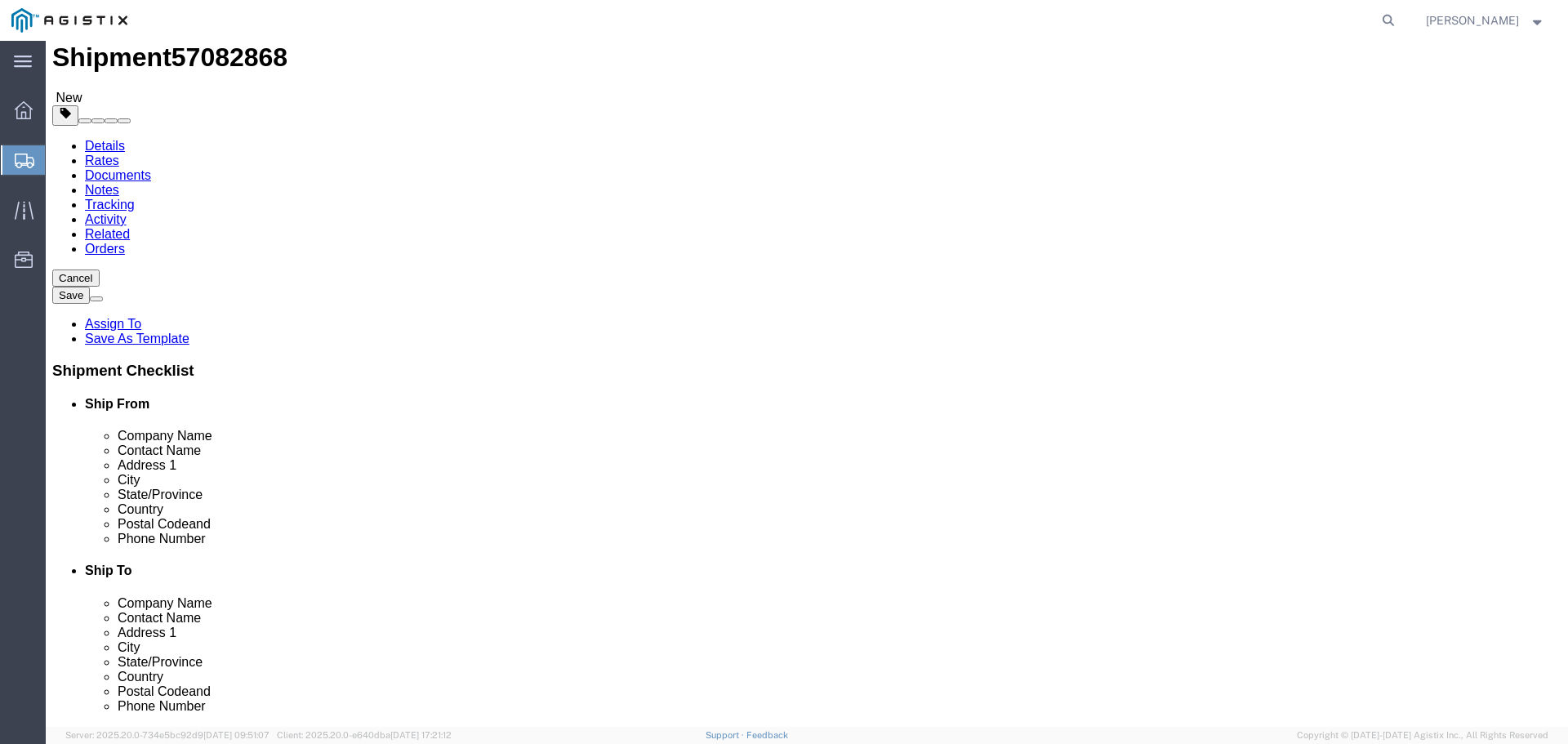
scroll to position [65, 0]
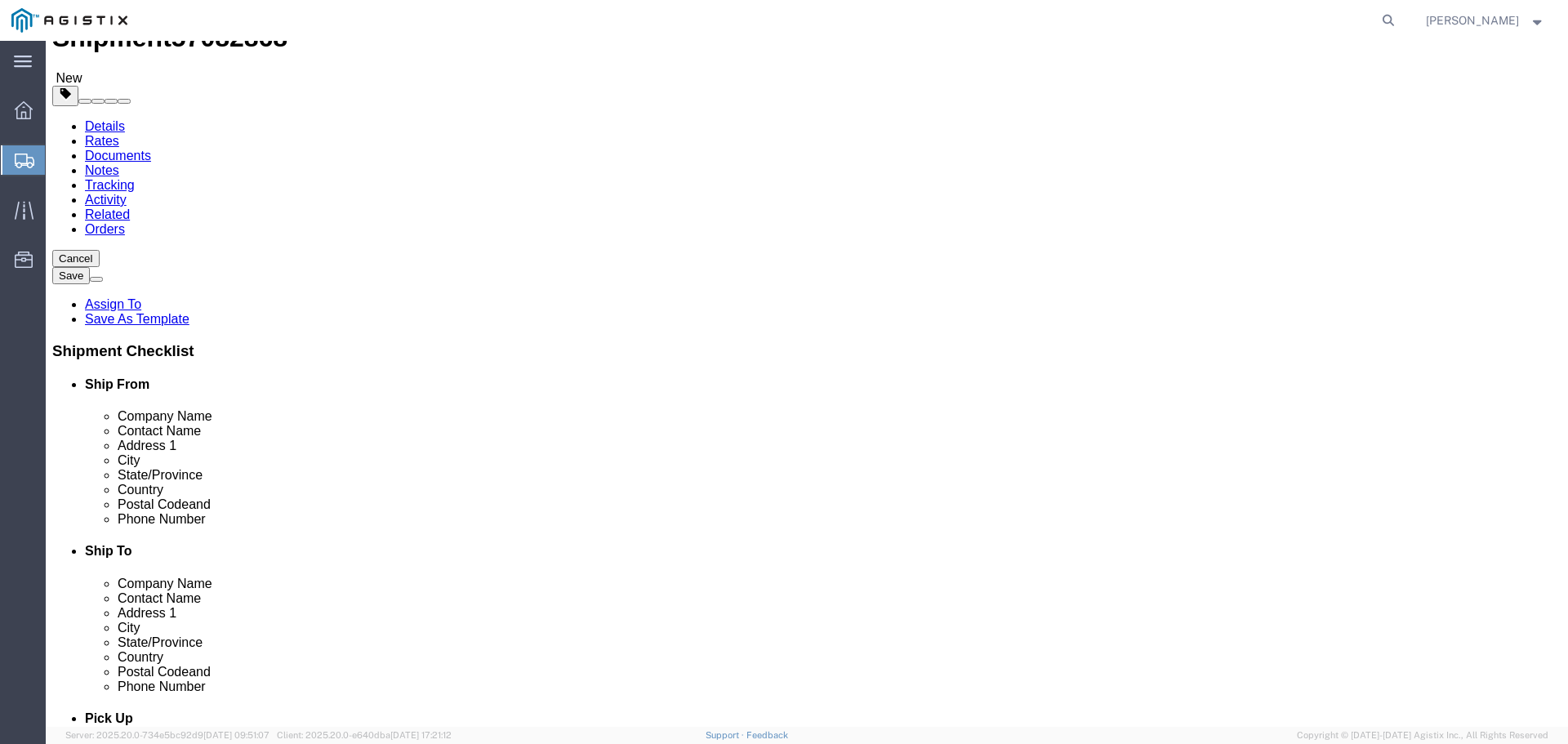
click button "Continue"
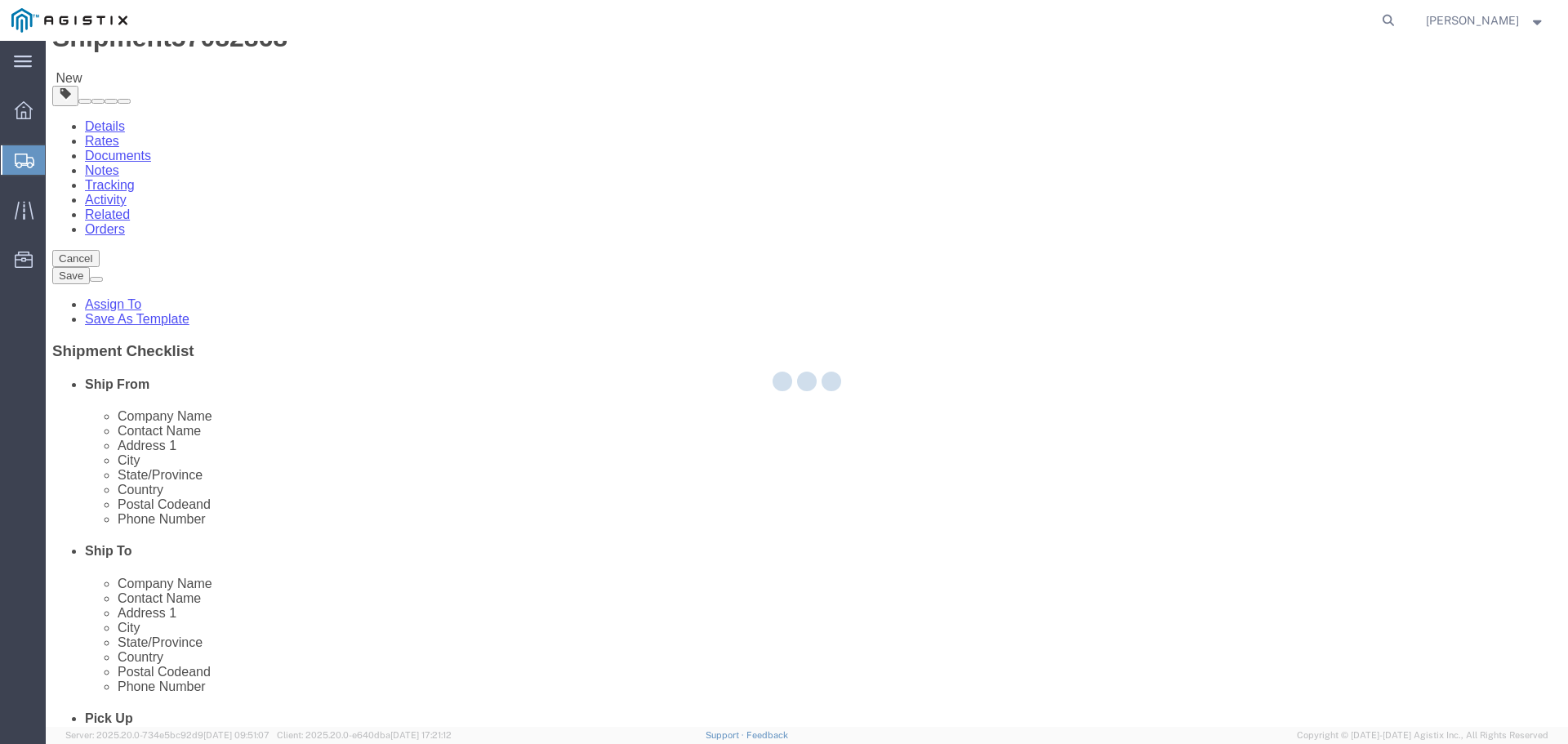
scroll to position [0, 0]
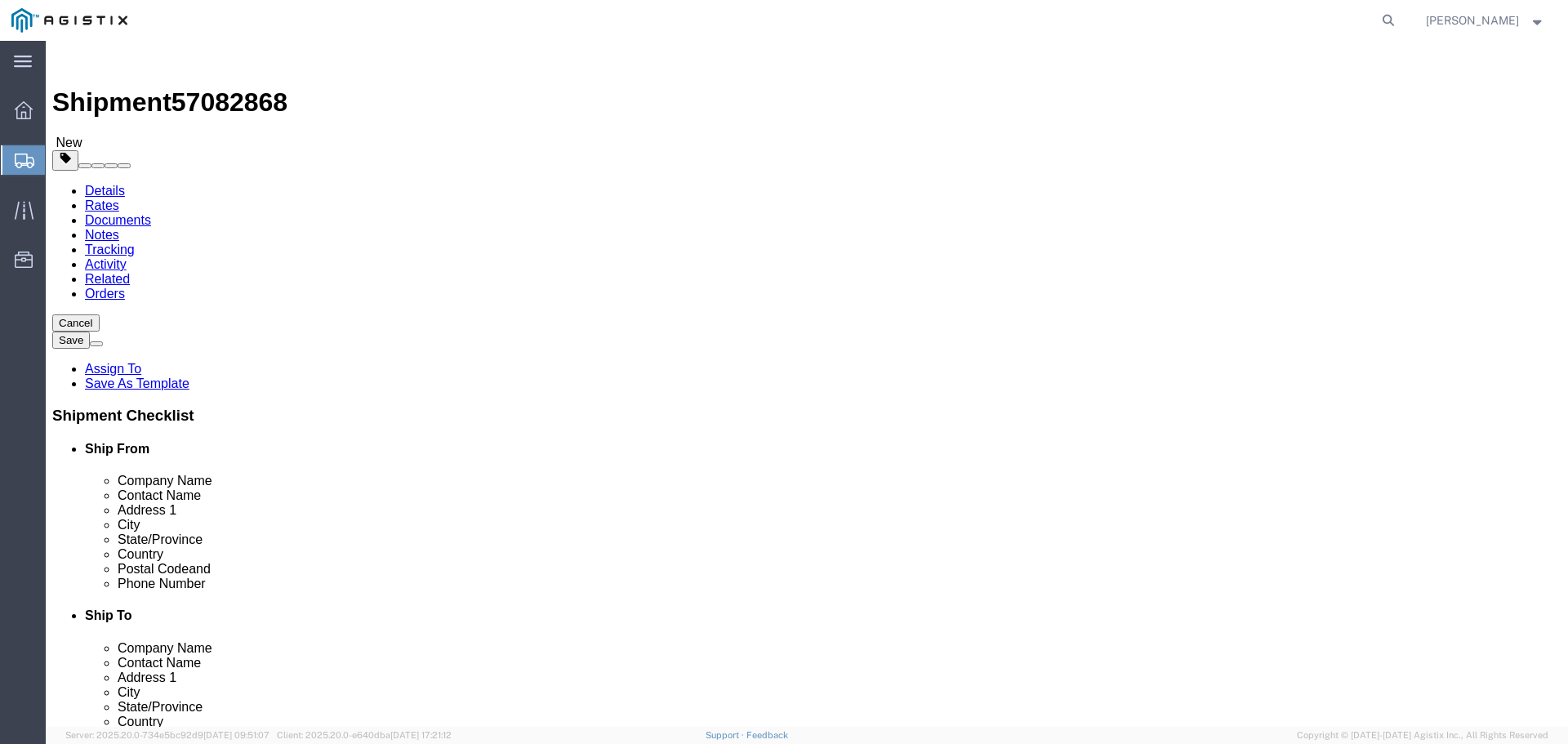
click button "Rate Shipment"
click button "Previous"
drag, startPoint x: 272, startPoint y: 405, endPoint x: 42, endPoint y: 407, distance: 230.0
click div "Weight 0.00 Select kgs lbs Ship. t°"
type input "2270"
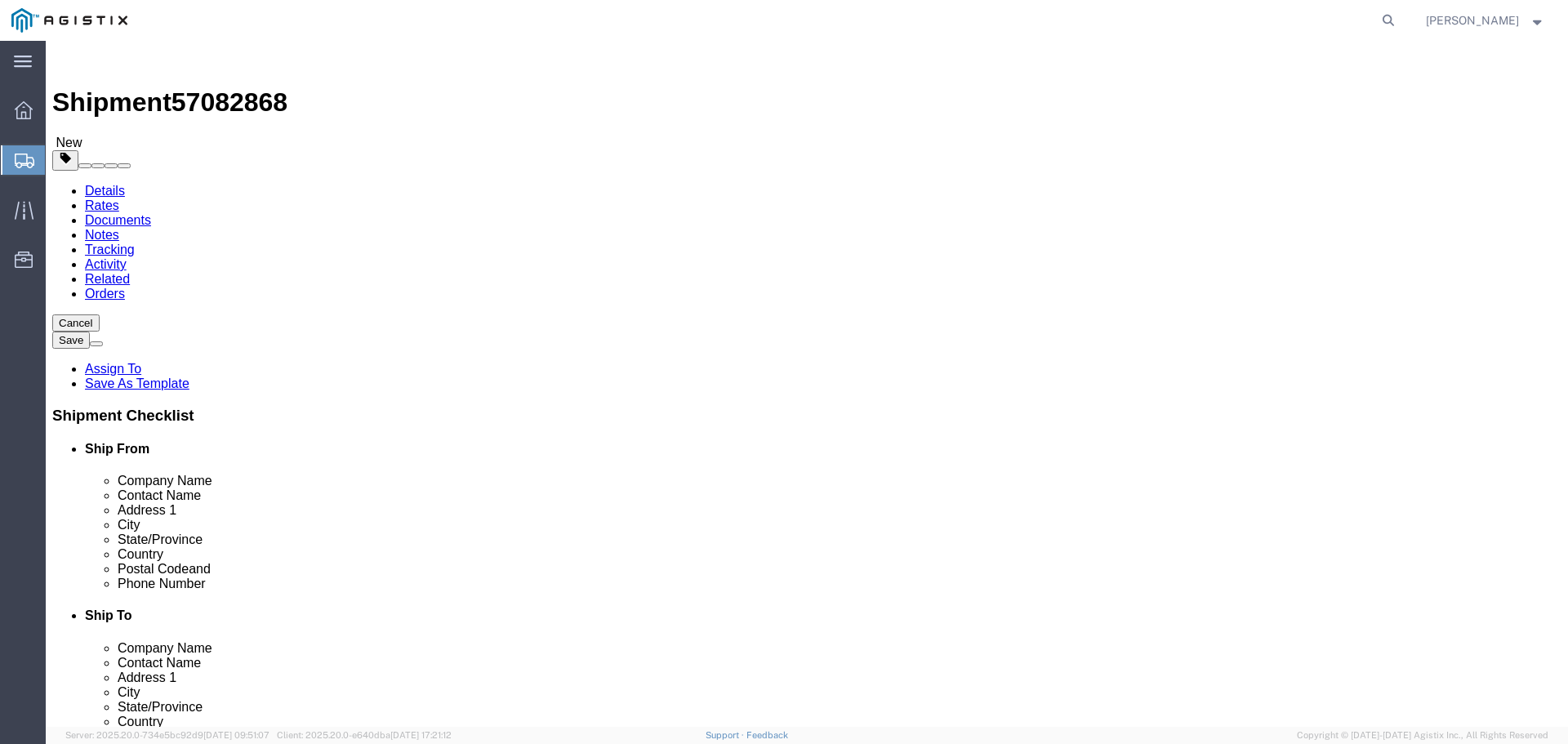
click button "Continue"
click button "Rate Shipment"
